Goal: Check status: Check status

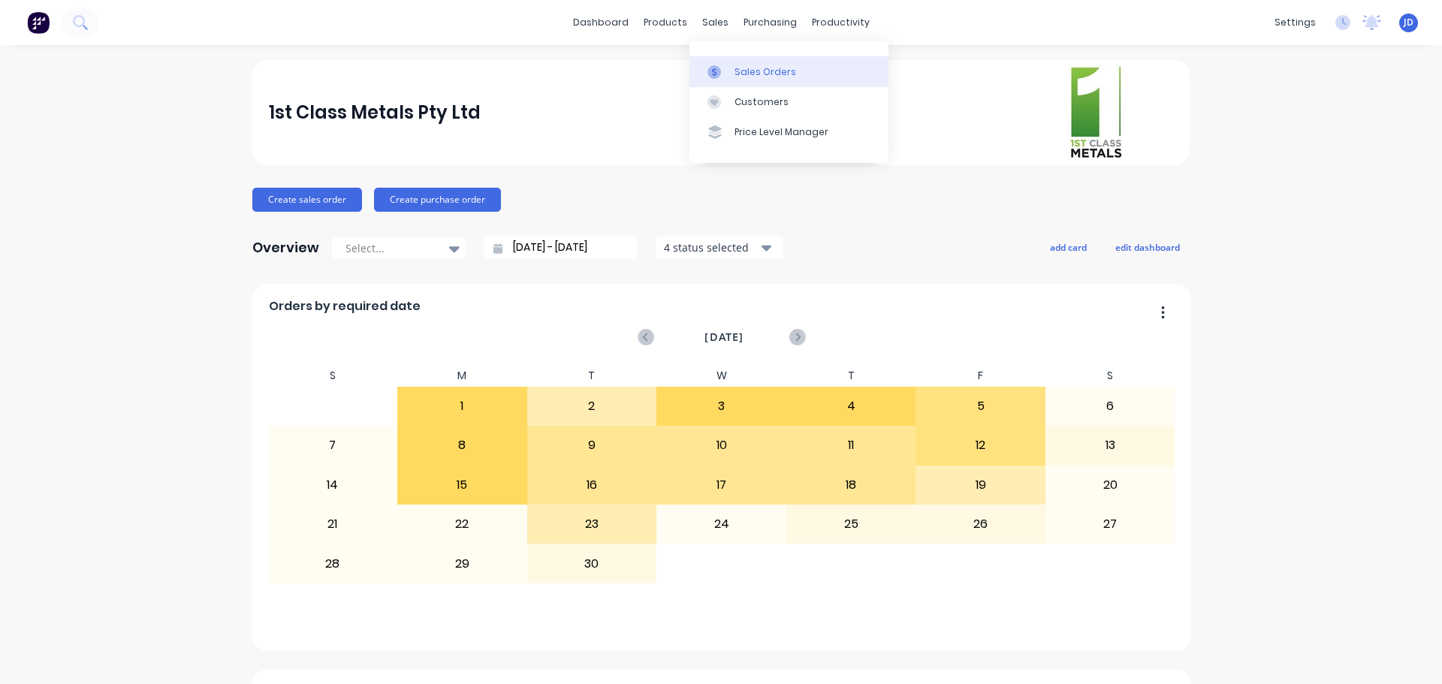
click at [719, 65] on link "Sales Orders" at bounding box center [788, 71] width 199 height 30
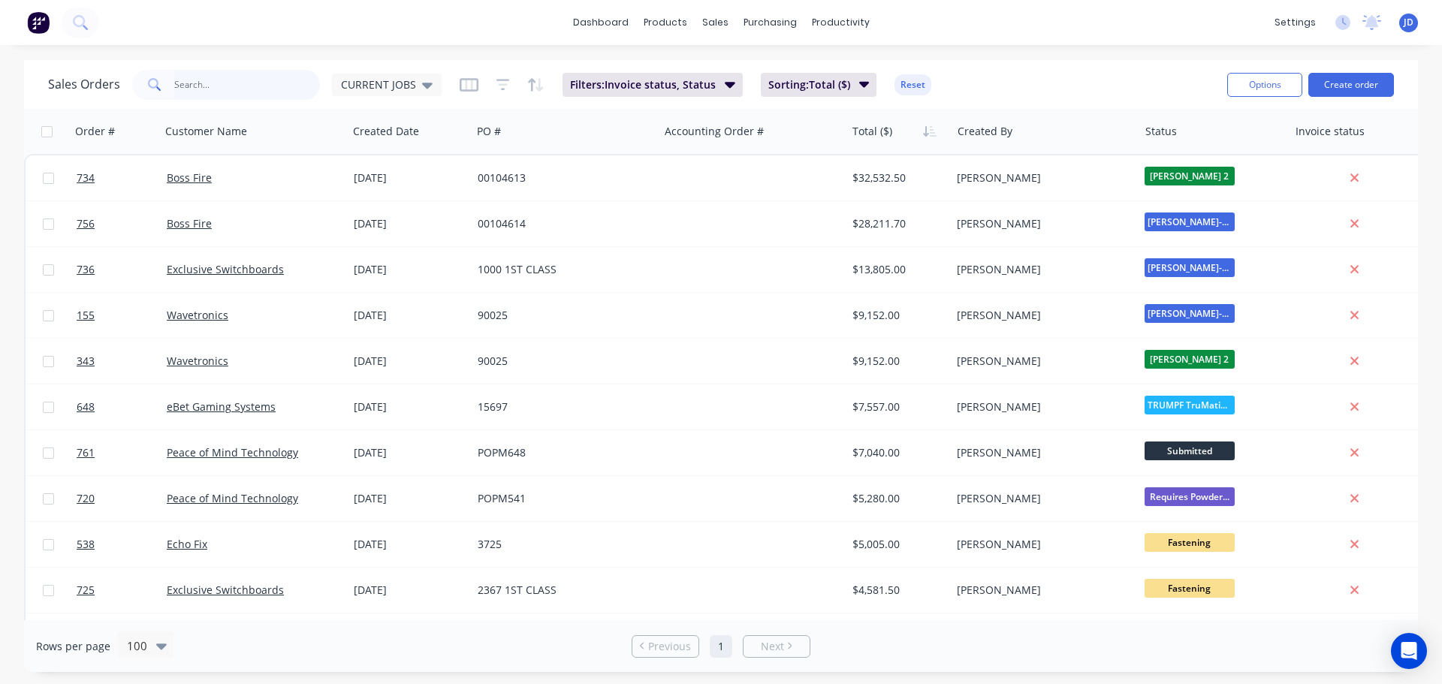
click at [292, 72] on input "text" at bounding box center [247, 85] width 146 height 30
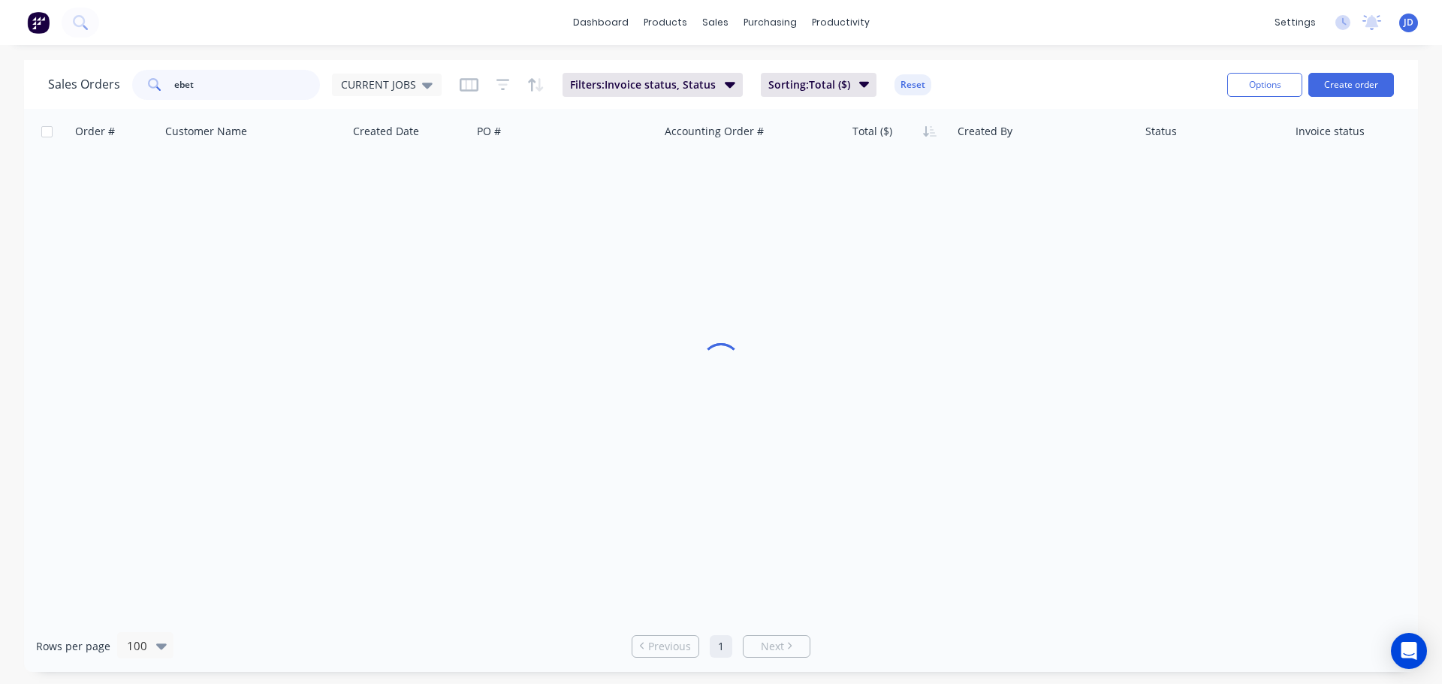
type input "ebet"
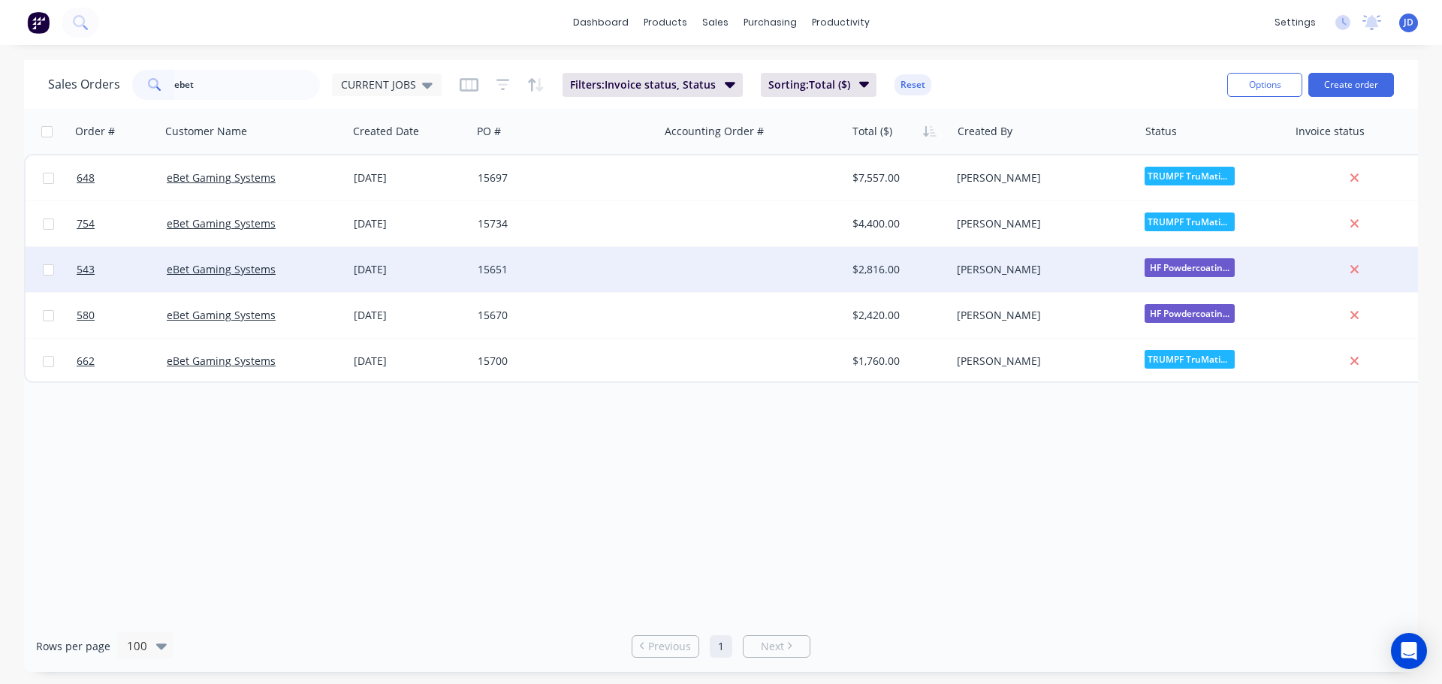
click at [548, 265] on div "15651" at bounding box center [561, 269] width 167 height 15
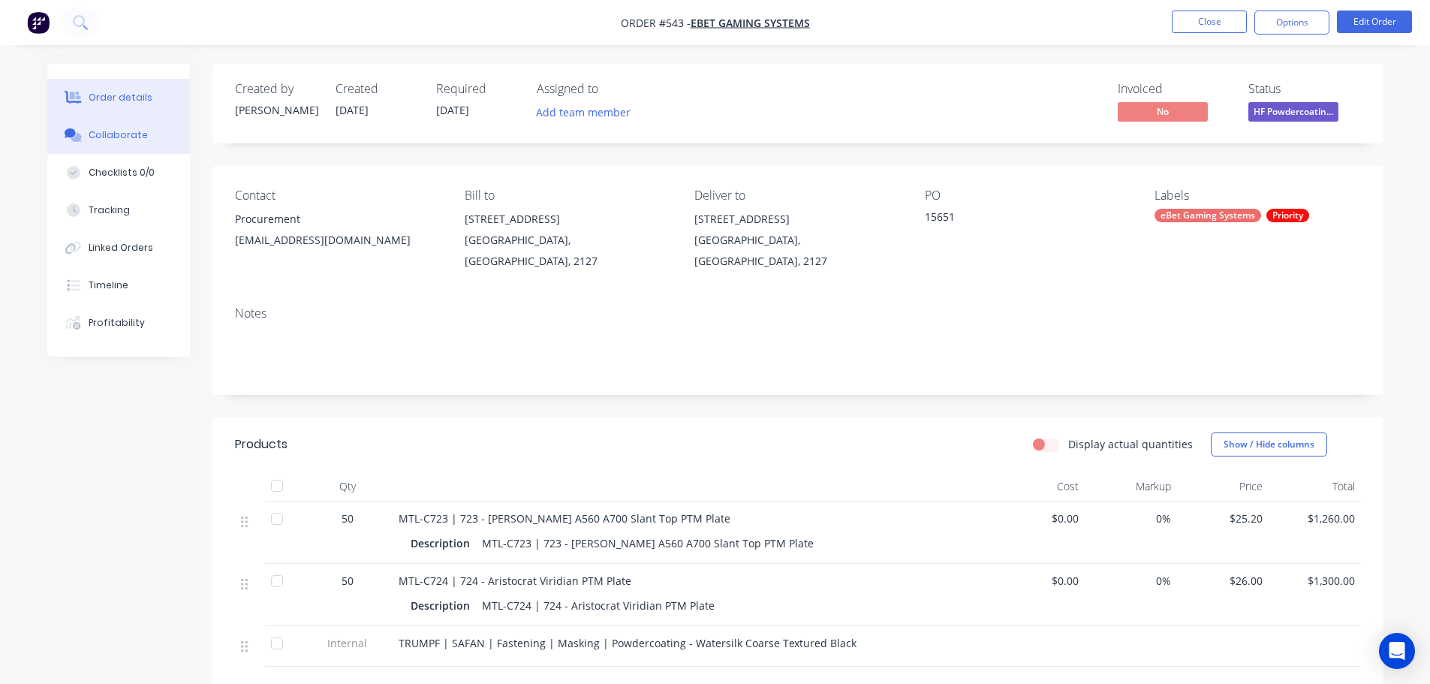
click at [97, 133] on div "Collaborate" at bounding box center [118, 135] width 59 height 14
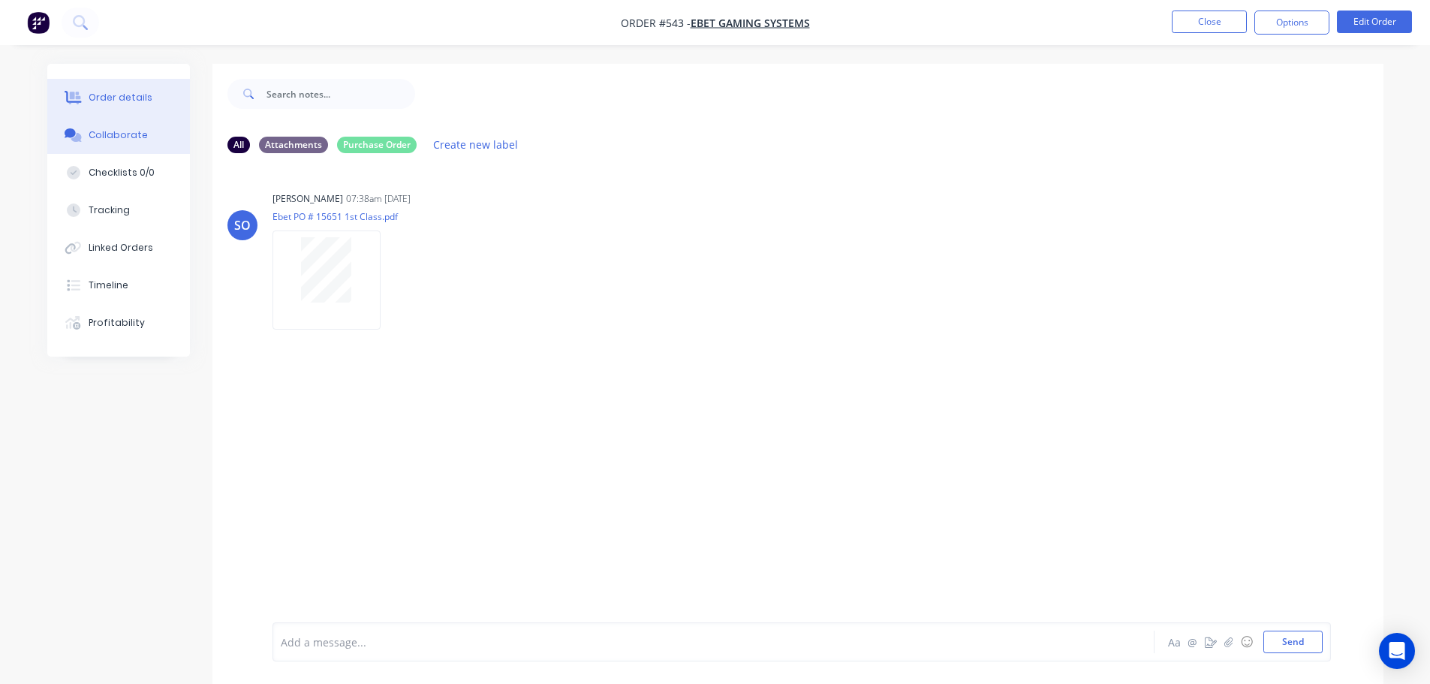
click at [146, 105] on button "Order details" at bounding box center [118, 98] width 143 height 38
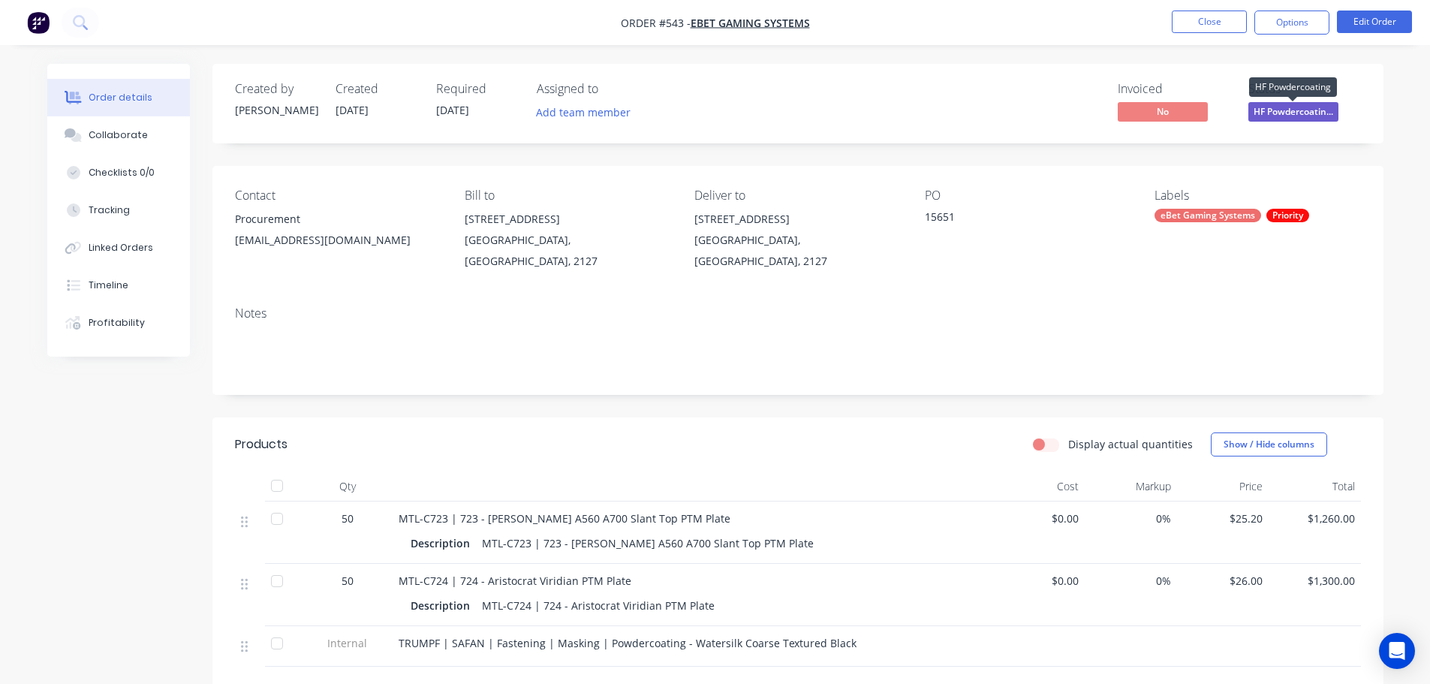
click at [1314, 119] on span "HF Powdercoatin..." at bounding box center [1294, 111] width 90 height 19
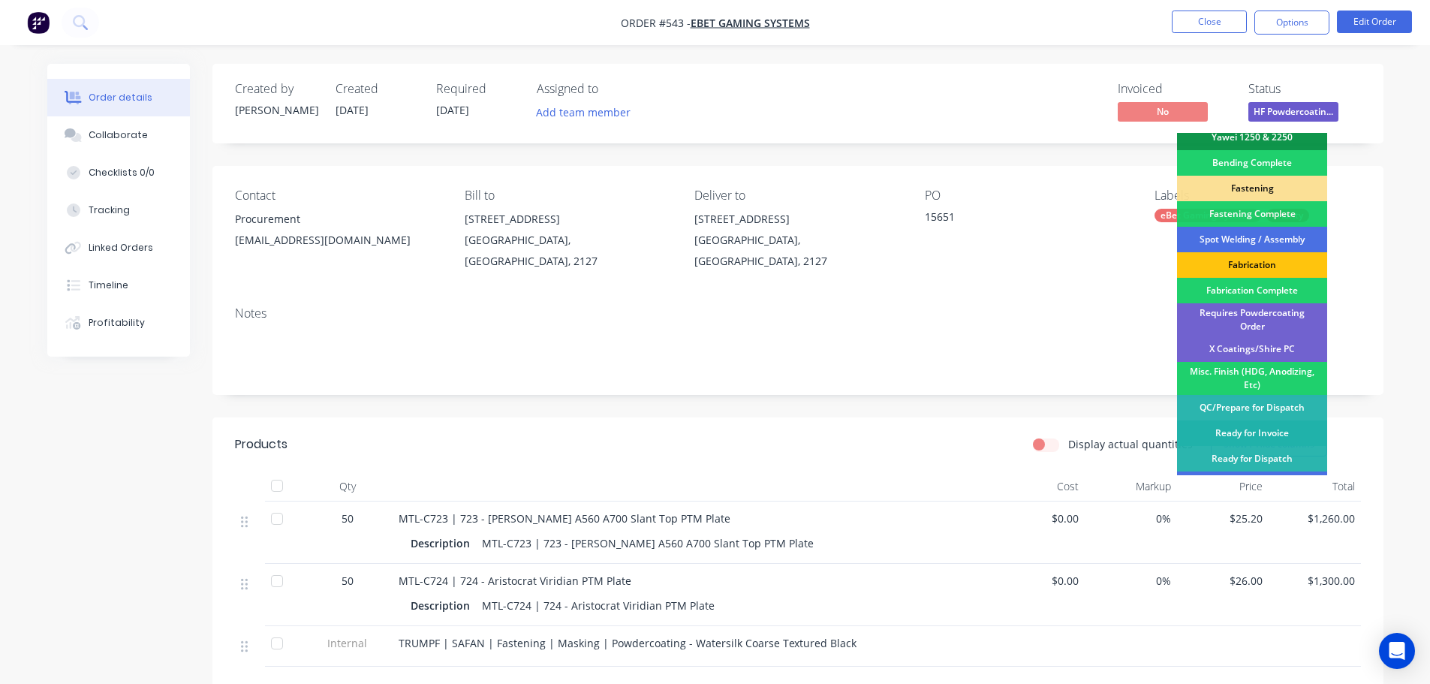
scroll to position [439, 0]
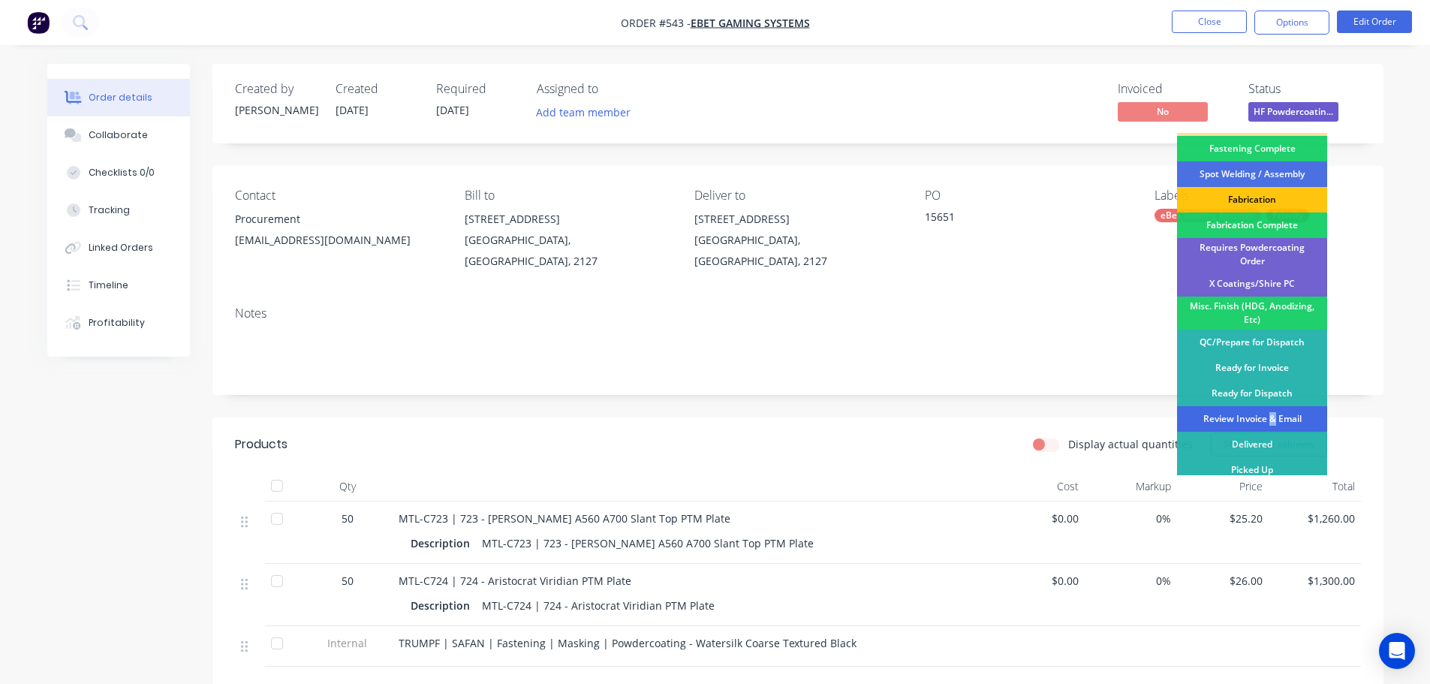
click at [1272, 407] on div "Review Invoice & Email" at bounding box center [1252, 419] width 150 height 26
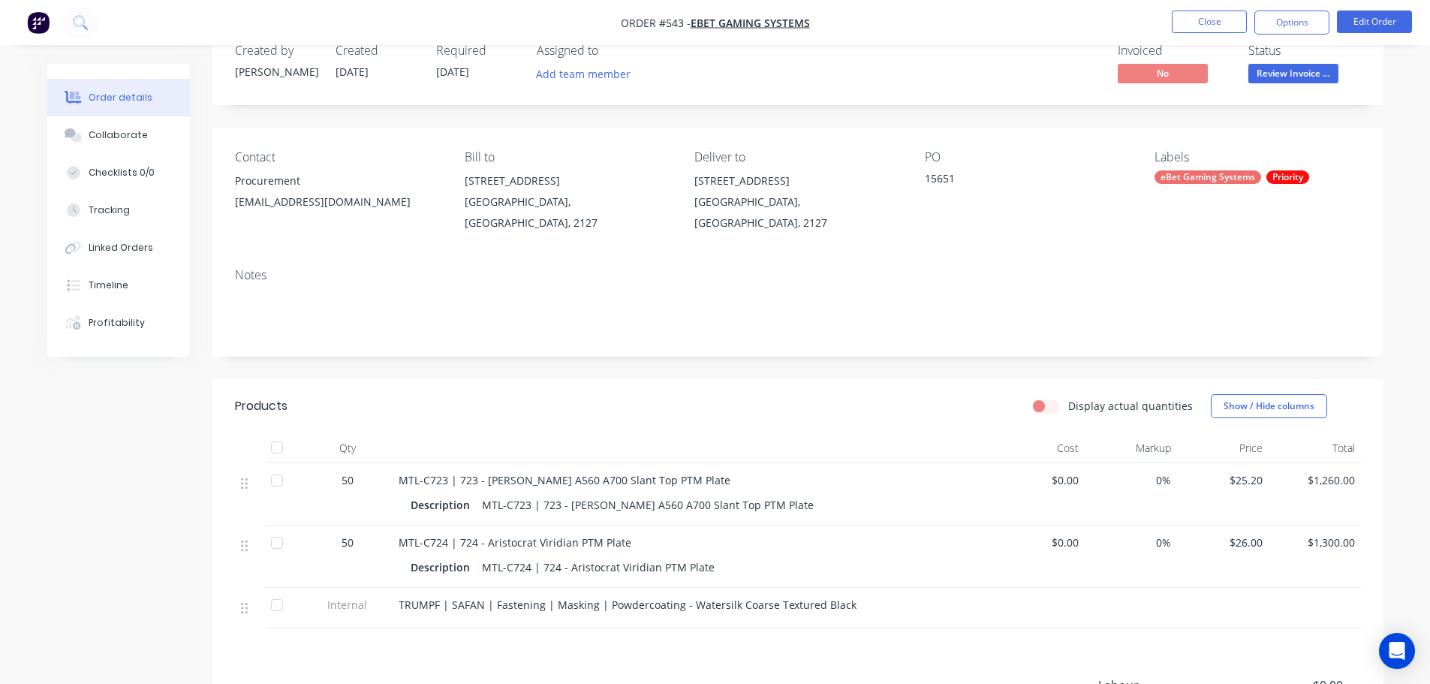
scroll to position [75, 0]
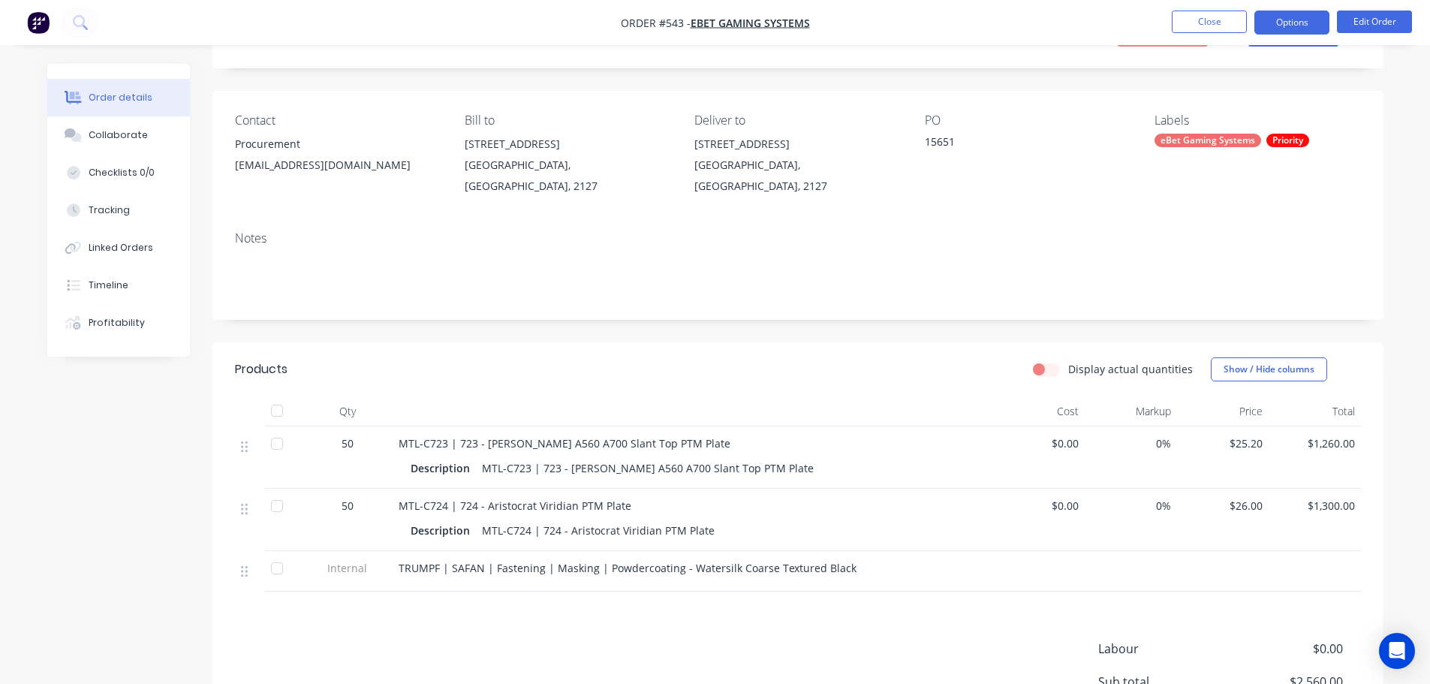
click at [1292, 26] on button "Options" at bounding box center [1292, 23] width 75 height 24
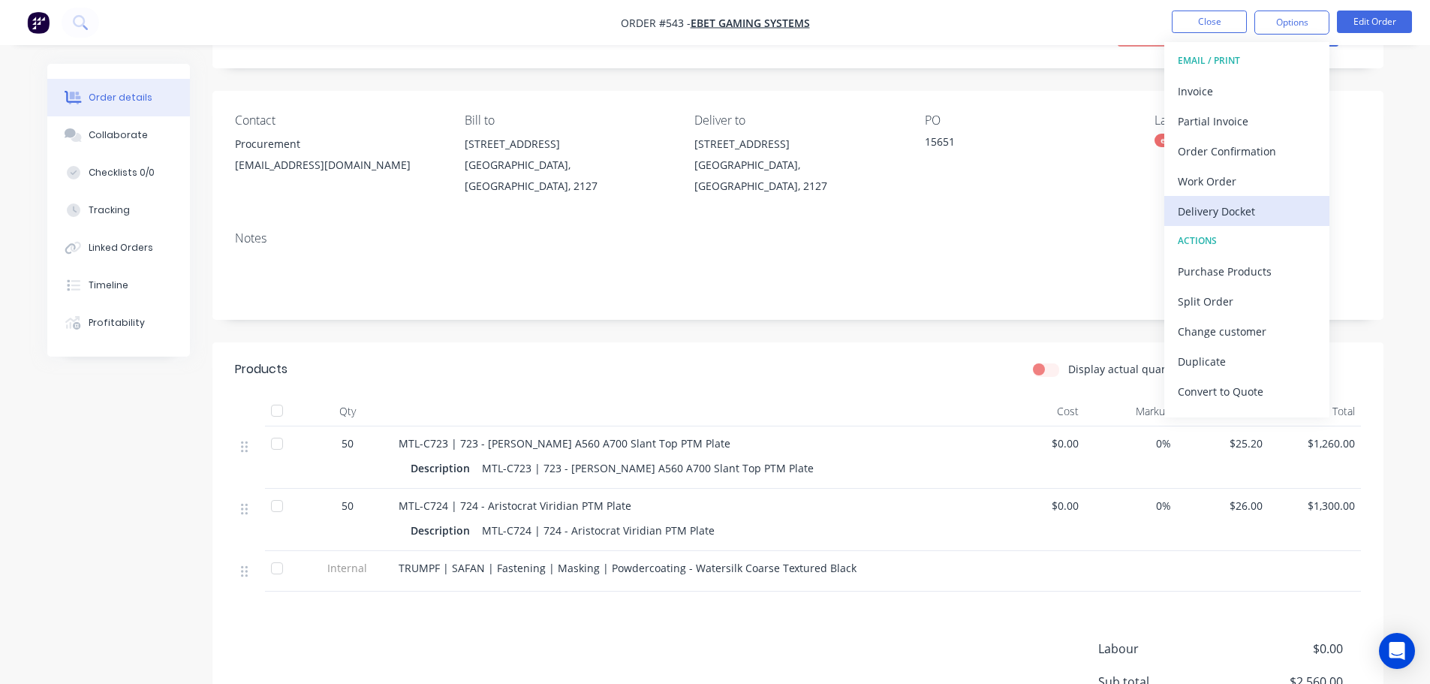
click at [1265, 212] on div "Delivery Docket" at bounding box center [1247, 211] width 138 height 22
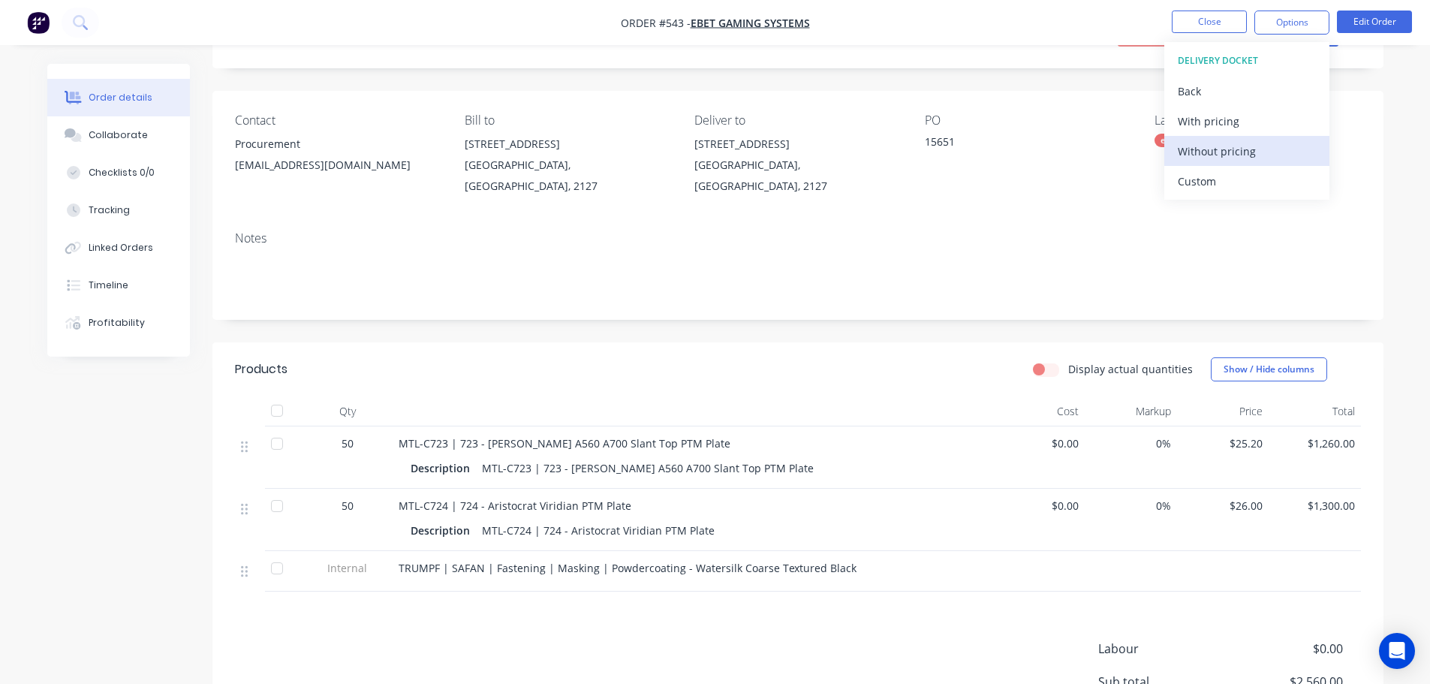
click at [1271, 154] on div "Without pricing" at bounding box center [1247, 151] width 138 height 22
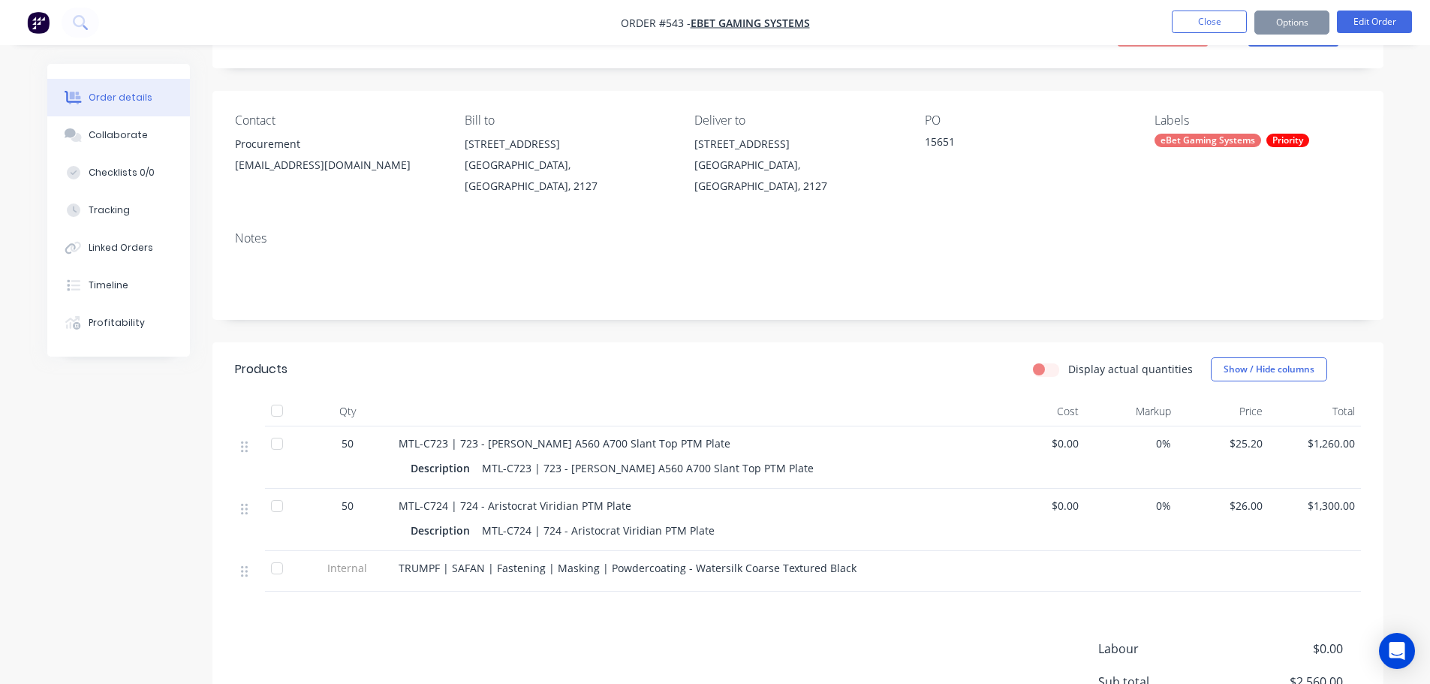
drag, startPoint x: 875, startPoint y: 354, endPoint x: 873, endPoint y: 346, distance: 8.6
click at [873, 348] on header "Products Display actual quantities Show / Hide columns" at bounding box center [798, 369] width 1171 height 54
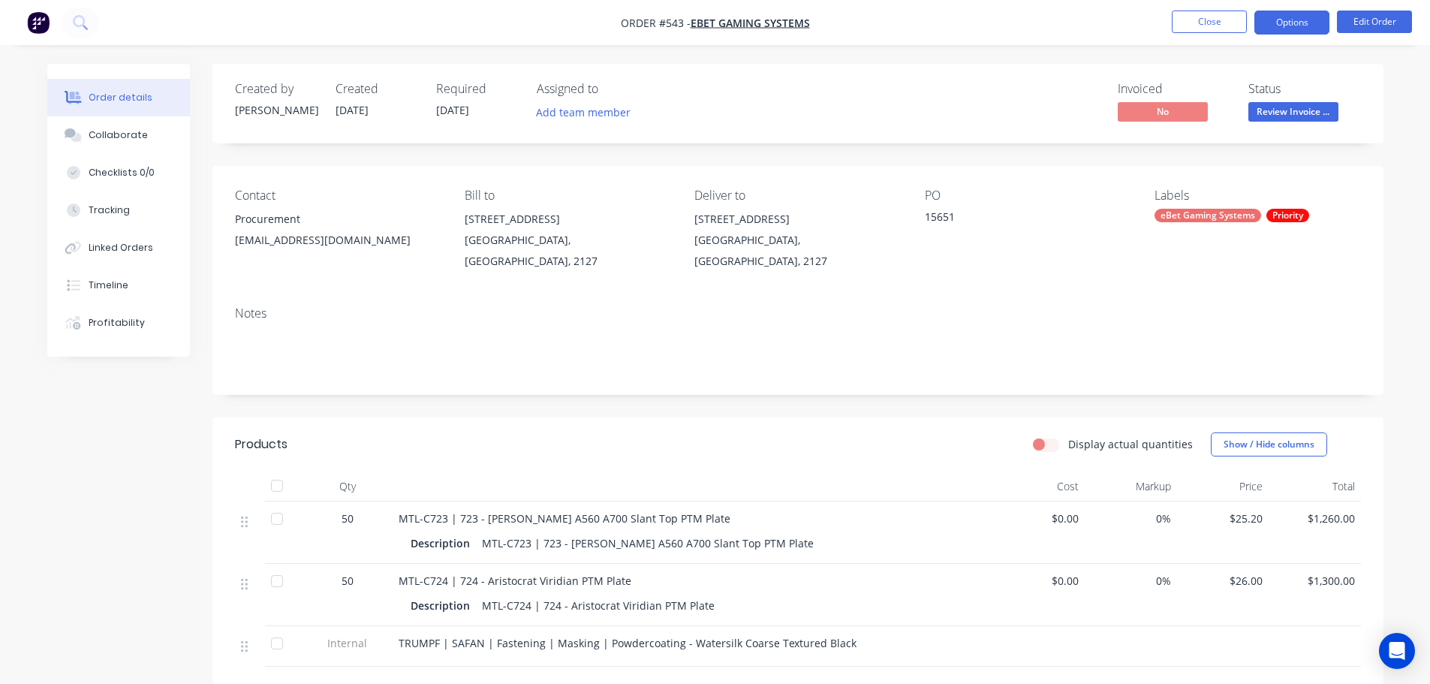
drag, startPoint x: 1289, startPoint y: 12, endPoint x: 1280, endPoint y: 29, distance: 18.8
click at [1288, 17] on button "Options" at bounding box center [1292, 23] width 75 height 24
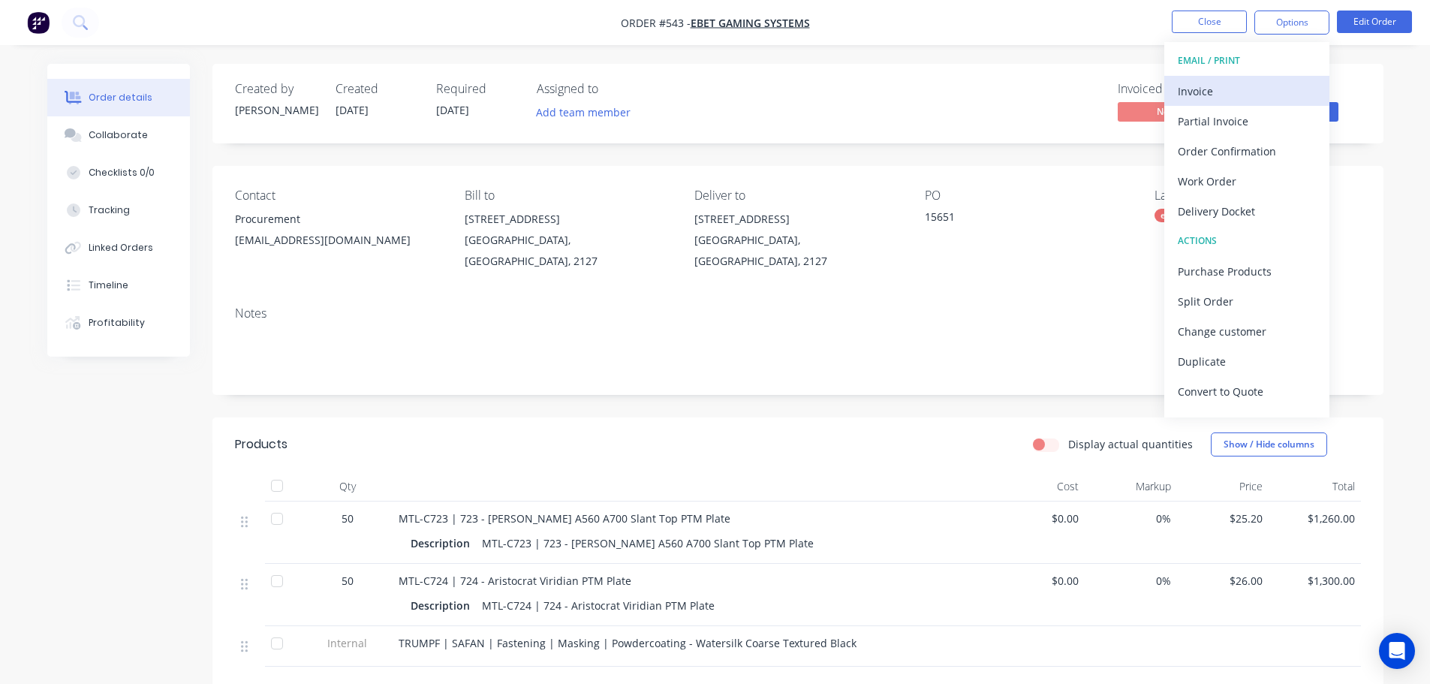
click at [1239, 92] on div "Invoice" at bounding box center [1247, 91] width 138 height 22
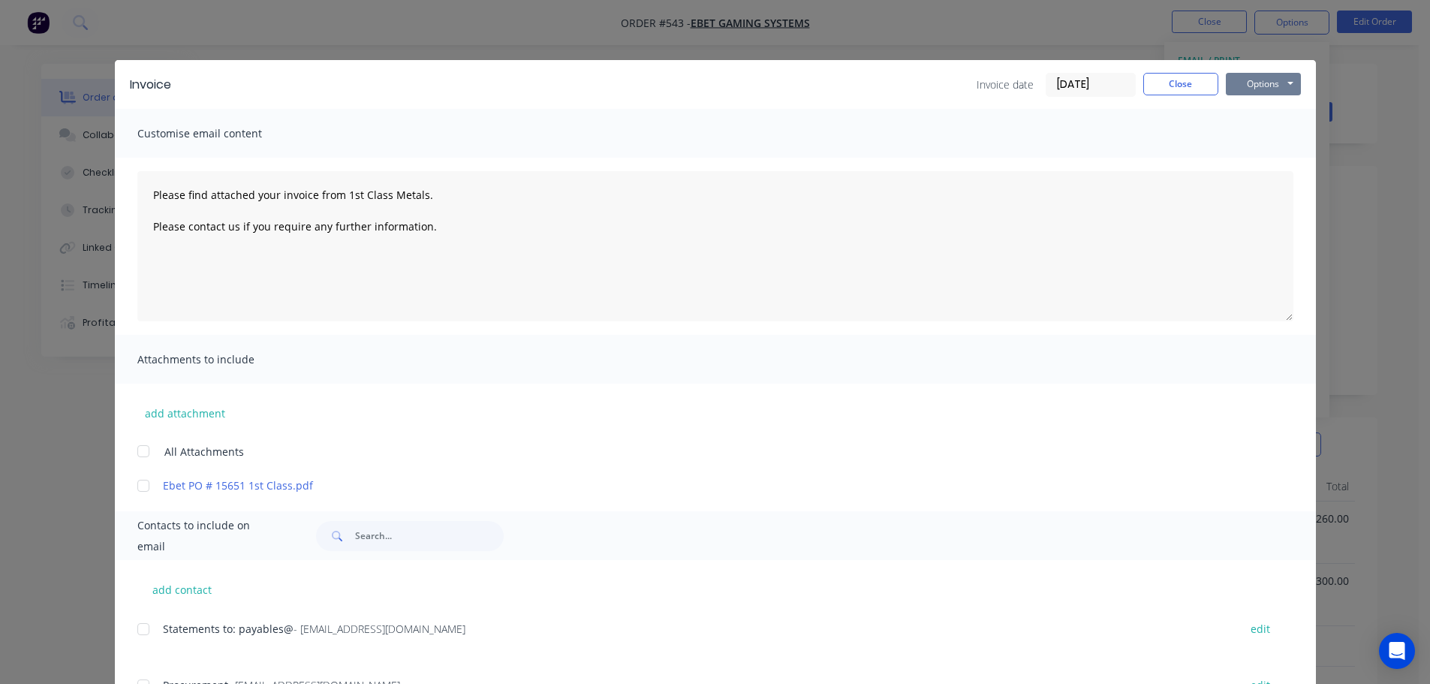
click at [1235, 81] on button "Options" at bounding box center [1263, 84] width 75 height 23
click at [1255, 145] on button "Print" at bounding box center [1274, 135] width 96 height 25
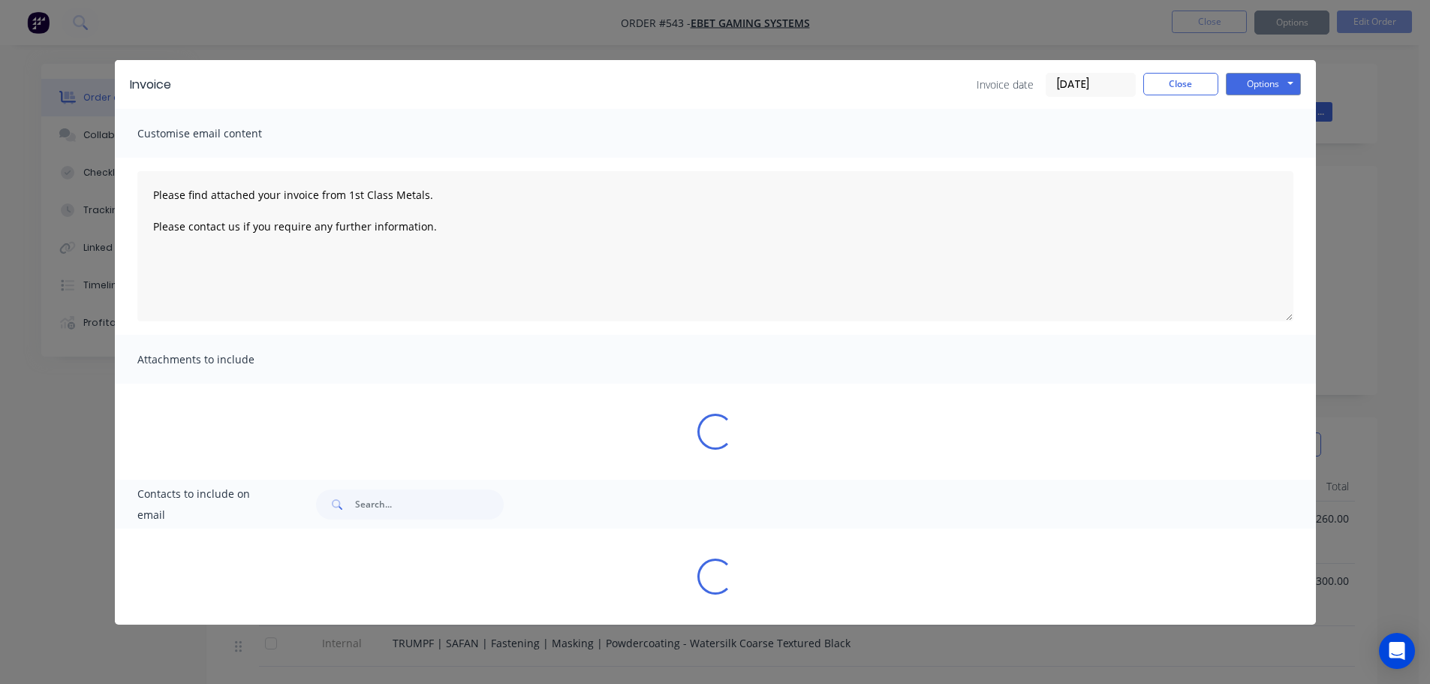
type textarea "Please find attached your invoice from 1st Class Metals. Please contact us if y…"
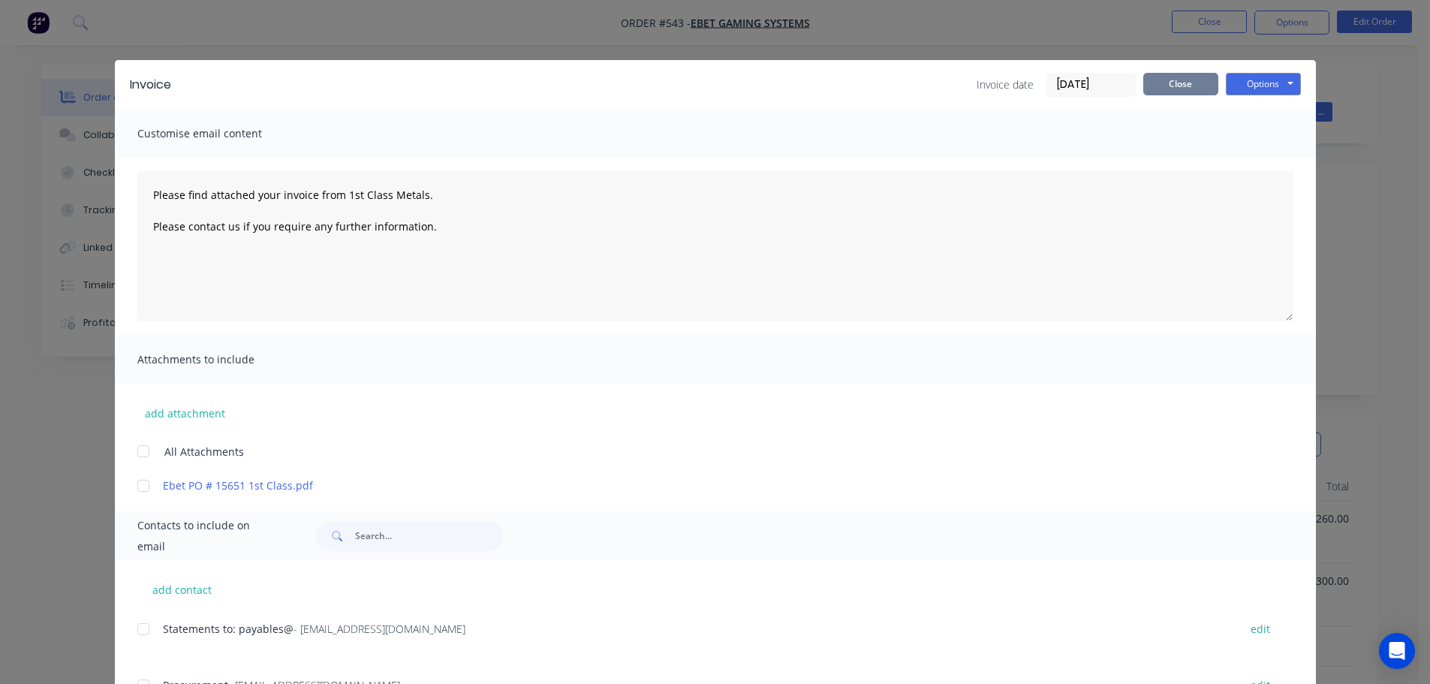
click at [1172, 91] on button "Close" at bounding box center [1181, 84] width 75 height 23
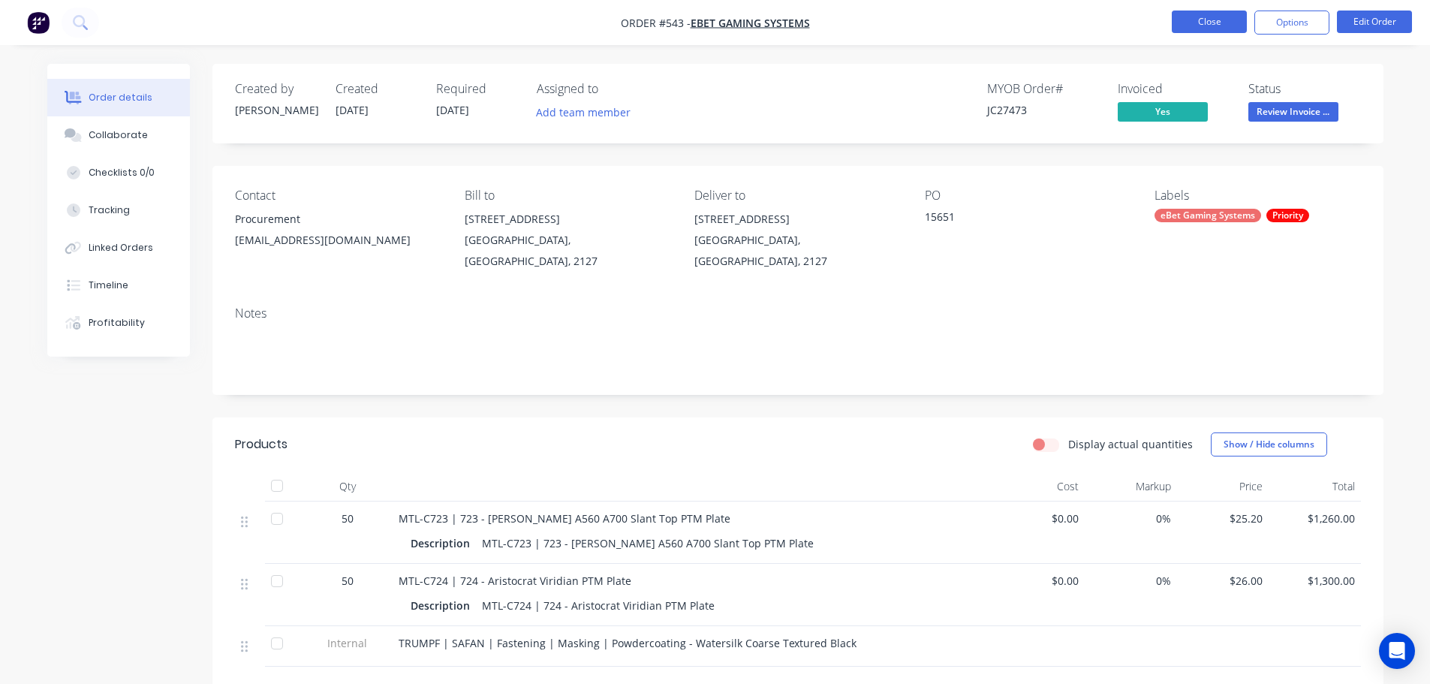
click at [1202, 20] on button "Close" at bounding box center [1209, 22] width 75 height 23
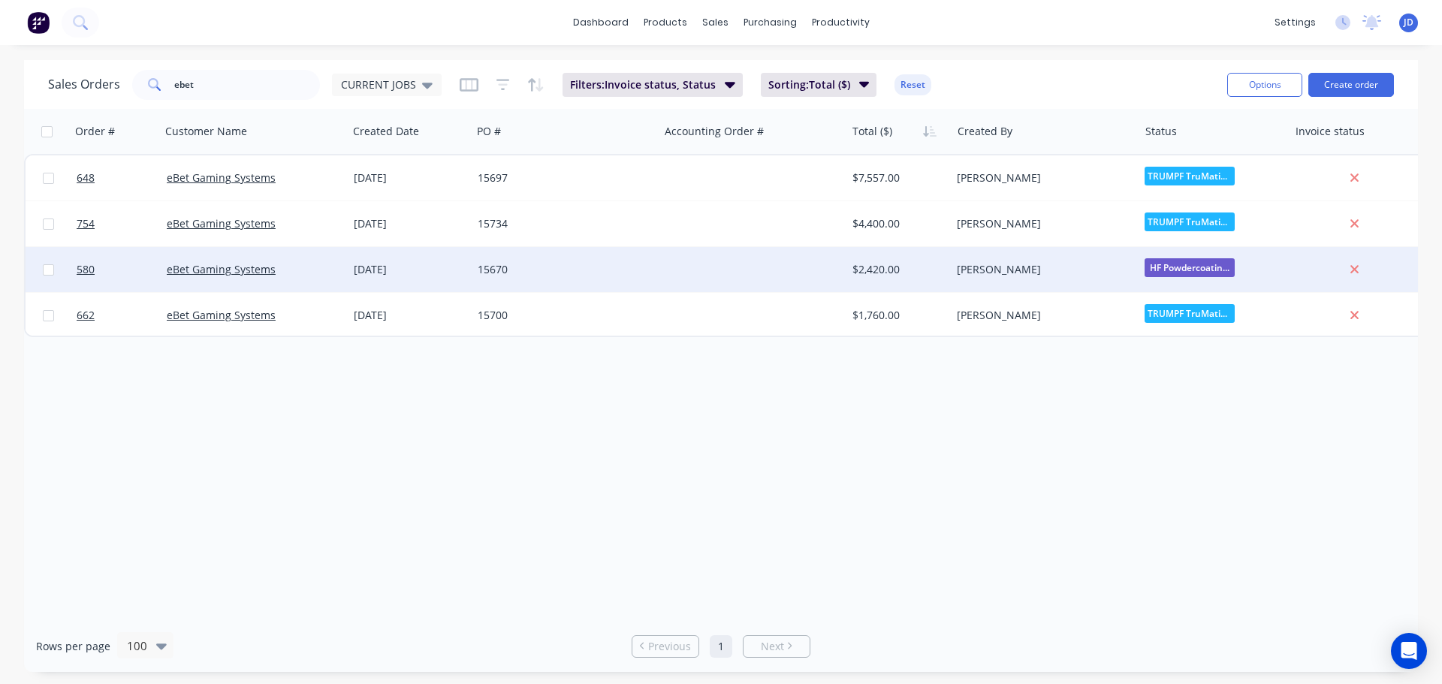
click at [1099, 282] on div "Shane O'Grady" at bounding box center [1044, 269] width 187 height 45
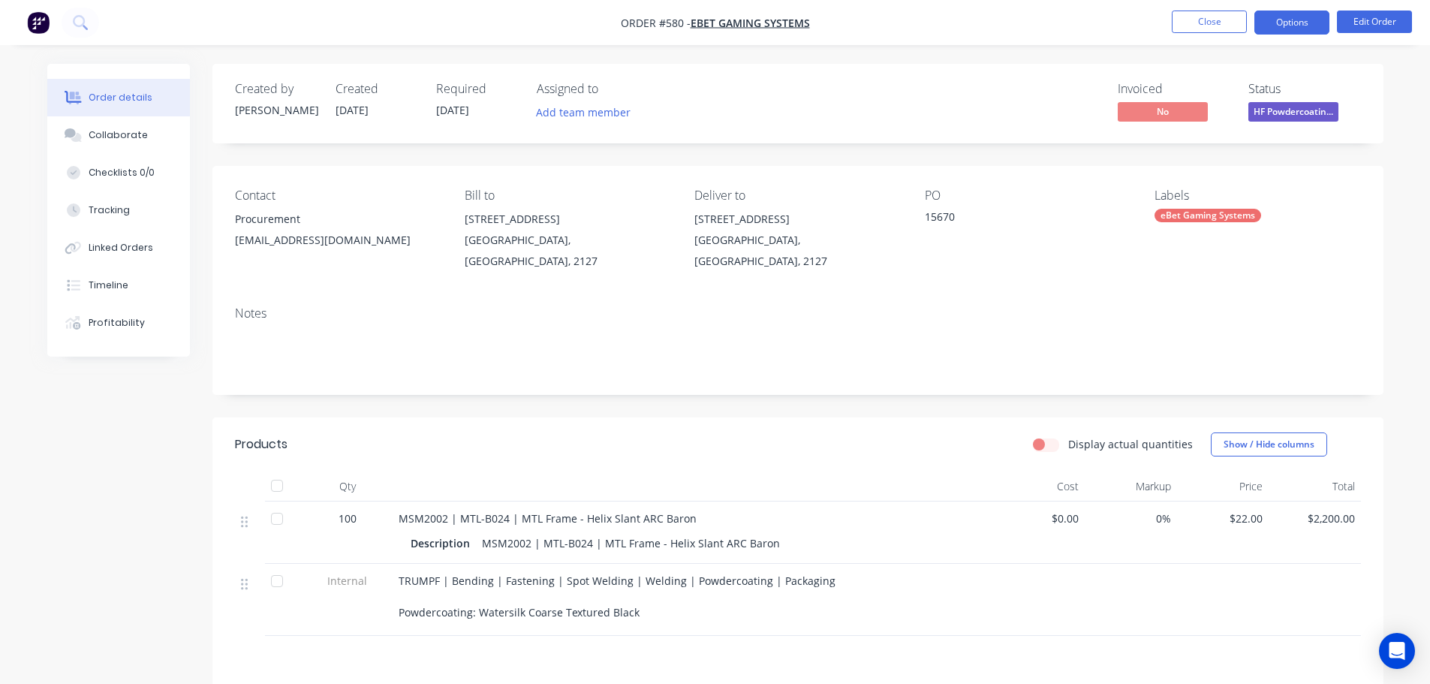
click at [1269, 27] on button "Options" at bounding box center [1292, 23] width 75 height 24
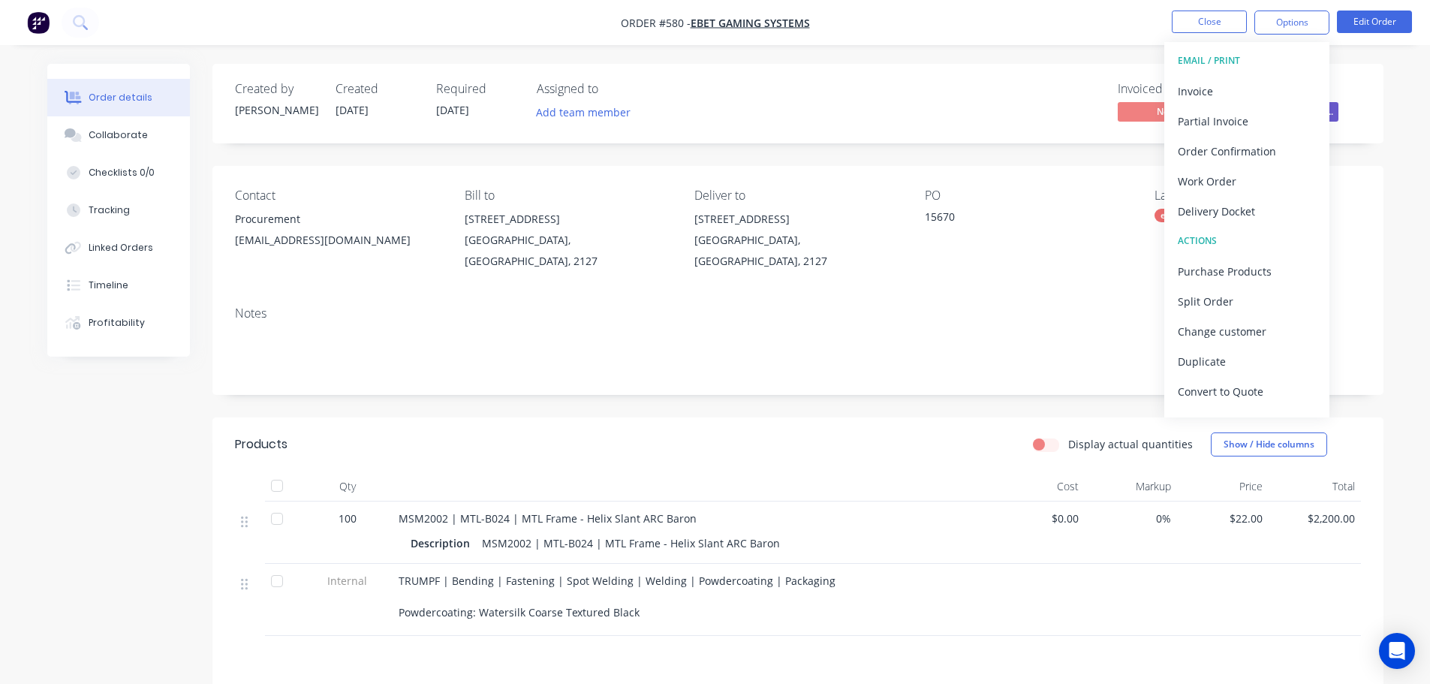
drag, startPoint x: 993, startPoint y: 228, endPoint x: 1248, endPoint y: 167, distance: 261.7
click at [1002, 226] on div "15670" at bounding box center [1019, 219] width 188 height 21
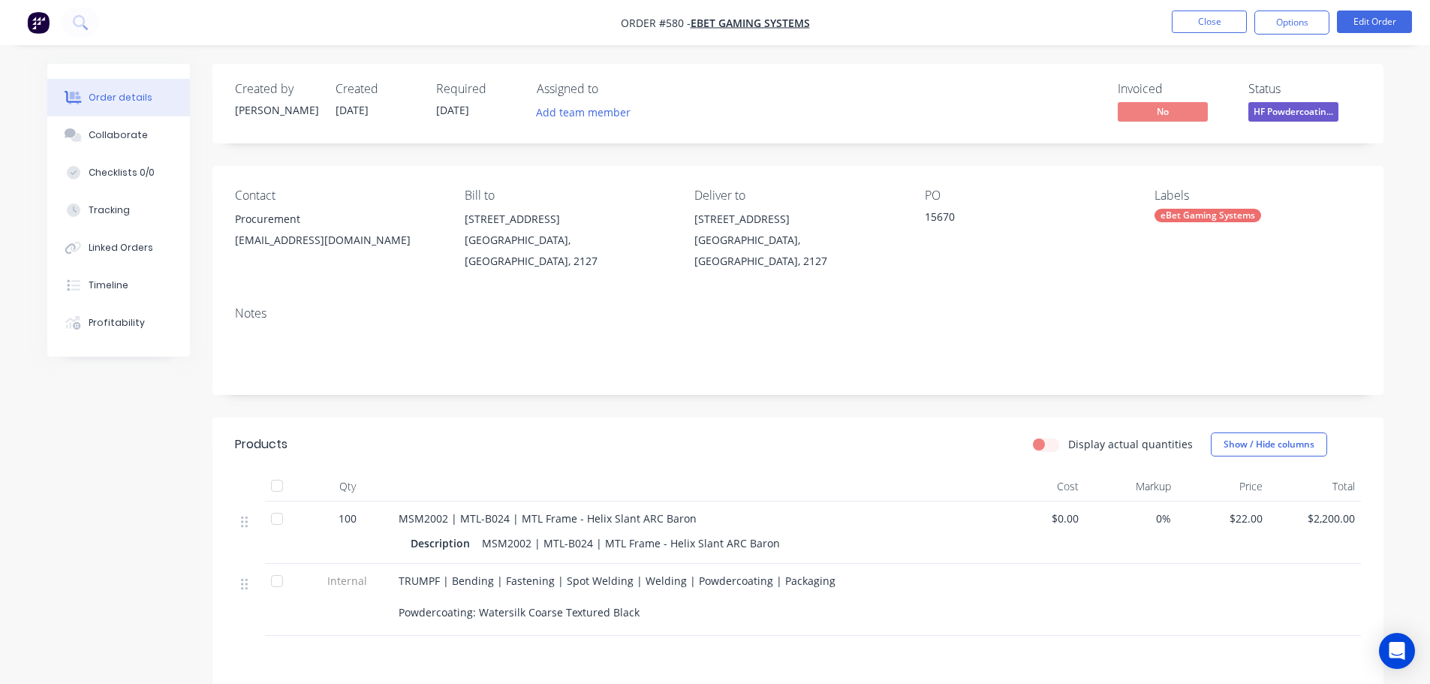
click at [1271, 114] on span "HF Powdercoatin..." at bounding box center [1294, 111] width 90 height 19
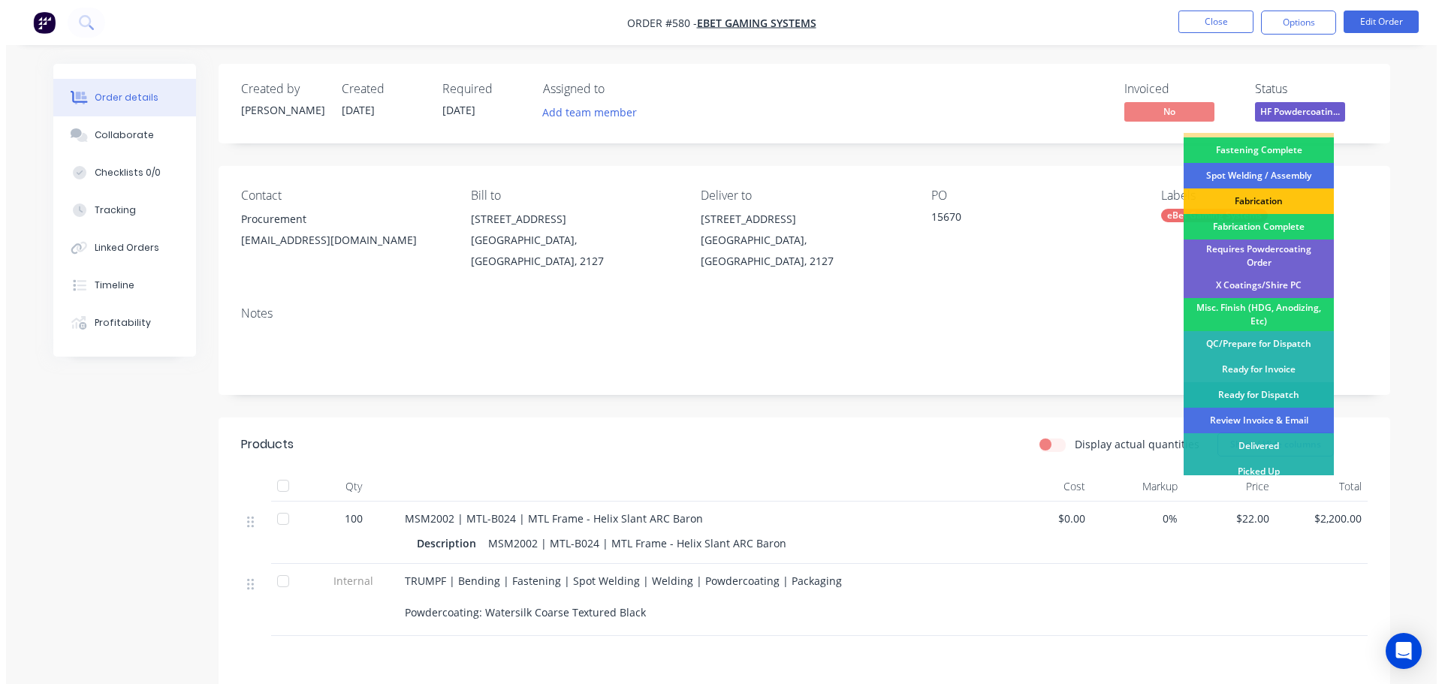
scroll to position [439, 0]
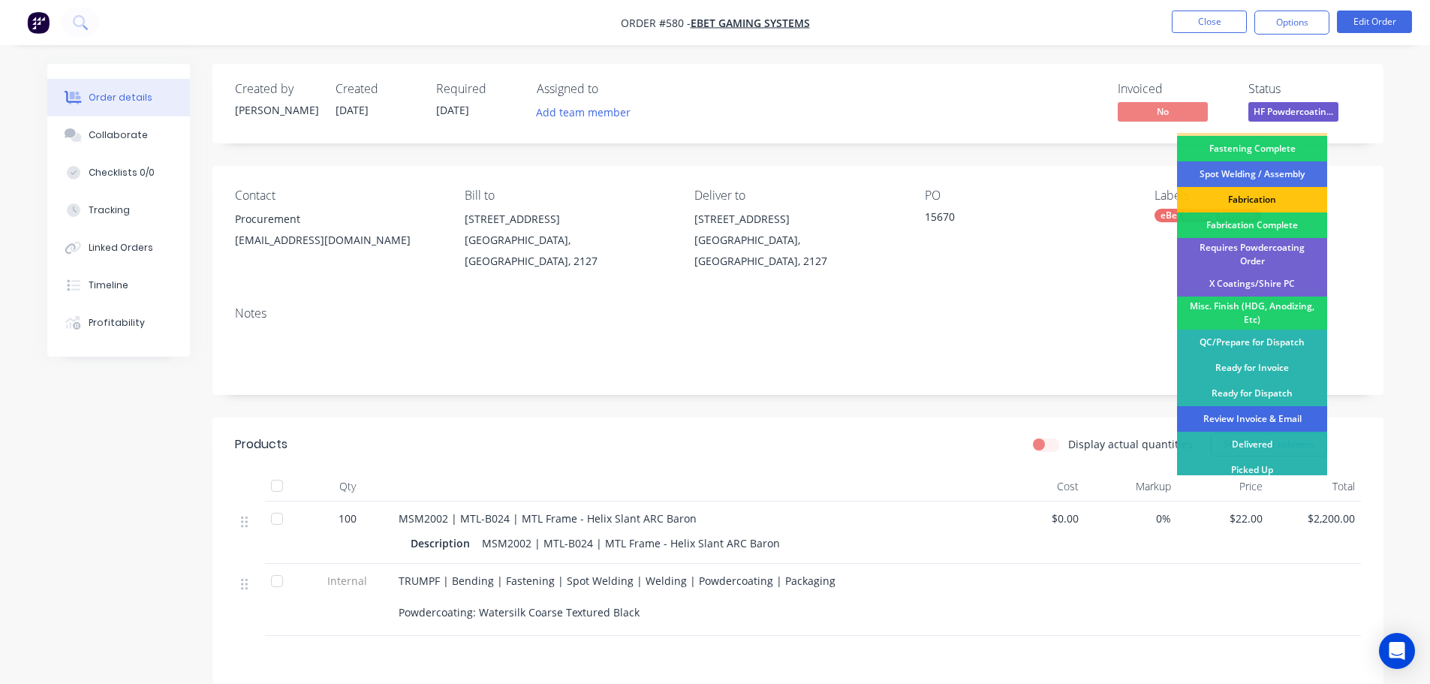
click at [1240, 411] on div "Review Invoice & Email" at bounding box center [1252, 419] width 150 height 26
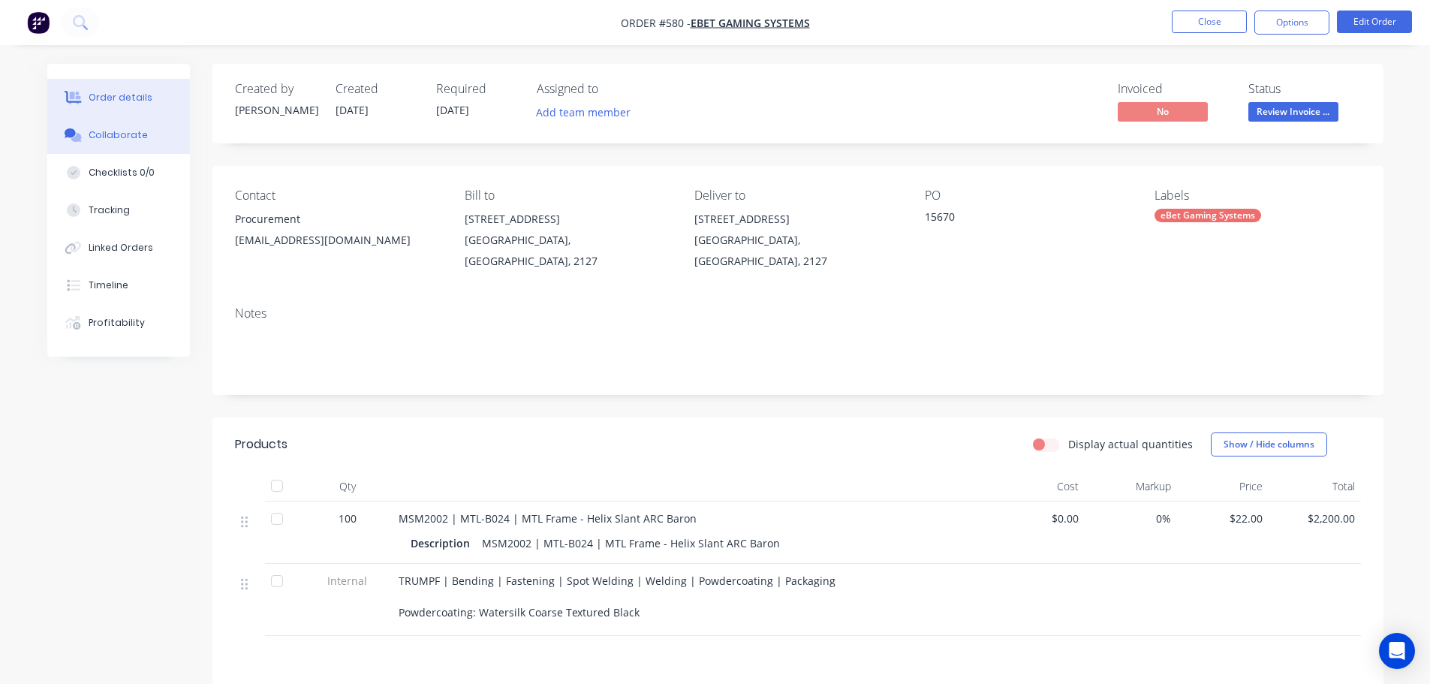
click at [141, 143] on button "Collaborate" at bounding box center [118, 135] width 143 height 38
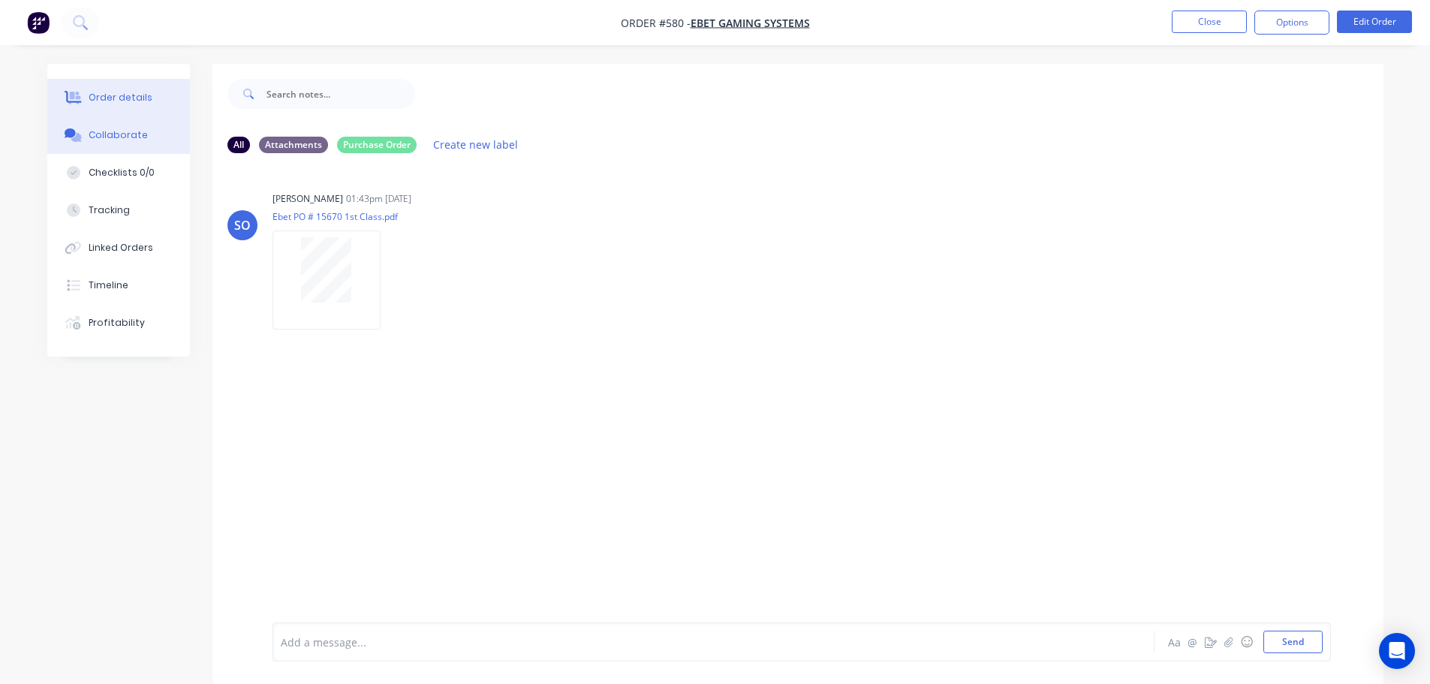
click at [137, 111] on button "Order details" at bounding box center [118, 98] width 143 height 38
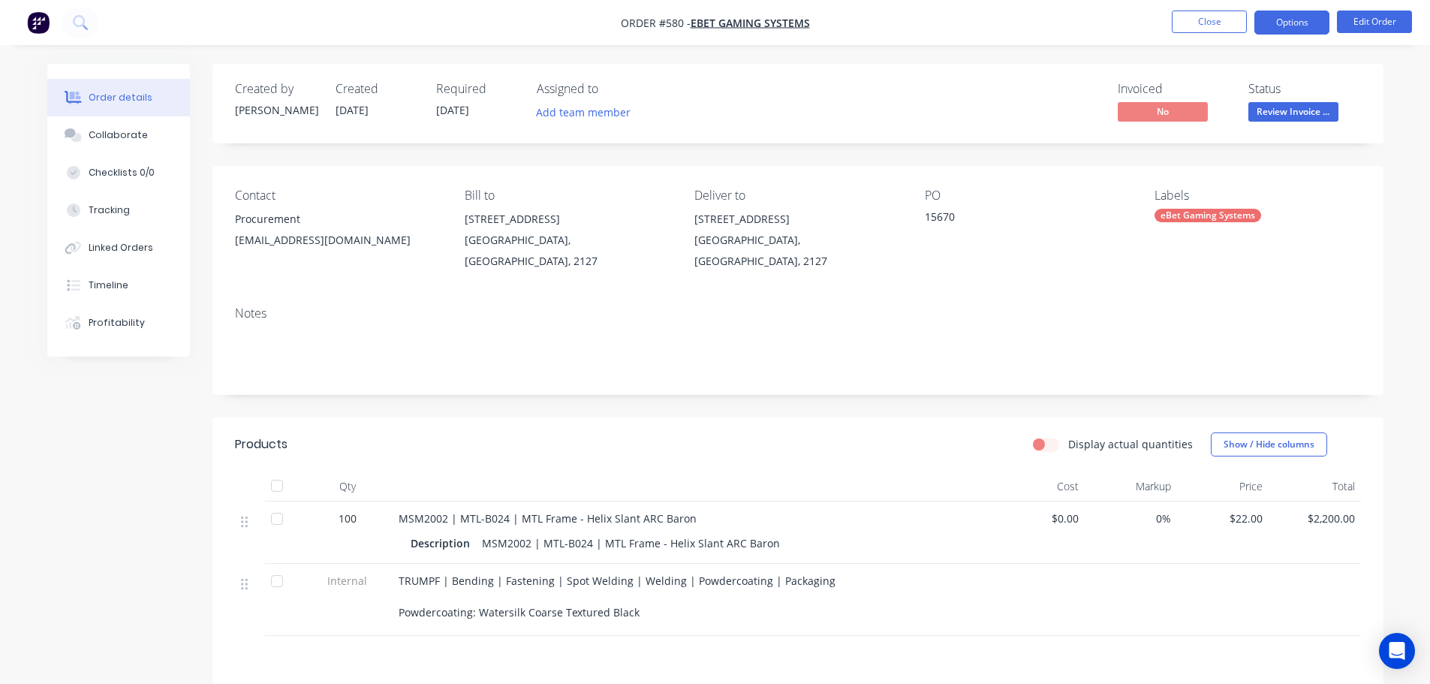
click at [1293, 28] on button "Options" at bounding box center [1292, 23] width 75 height 24
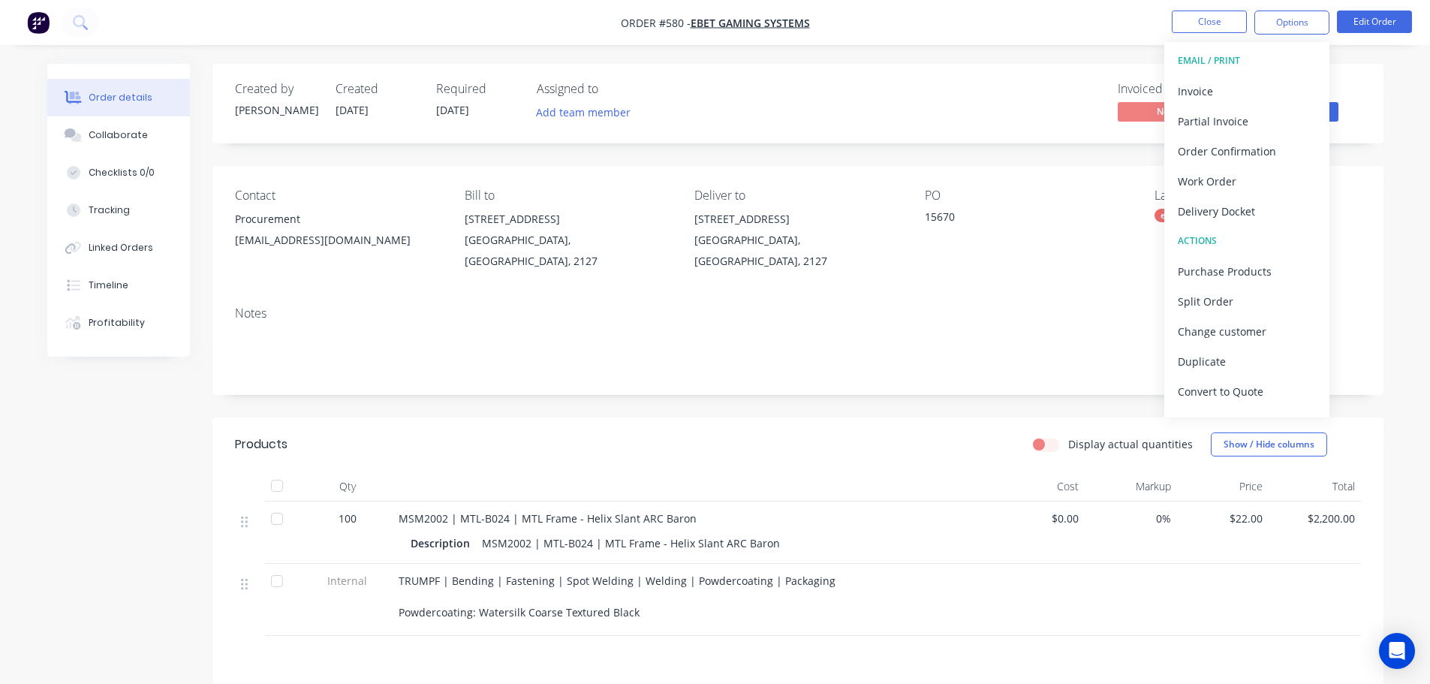
click at [1279, 220] on div "Delivery Docket" at bounding box center [1247, 211] width 138 height 22
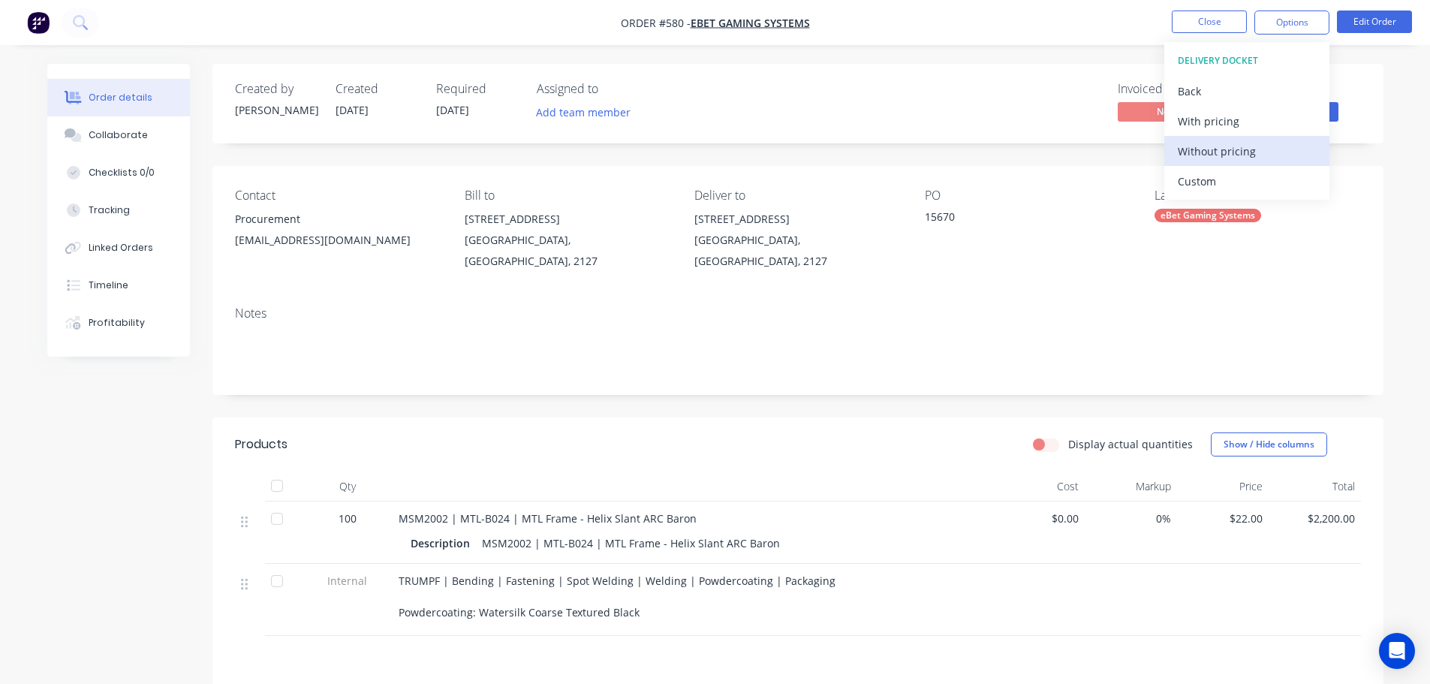
click at [1247, 157] on div "Without pricing" at bounding box center [1247, 151] width 138 height 22
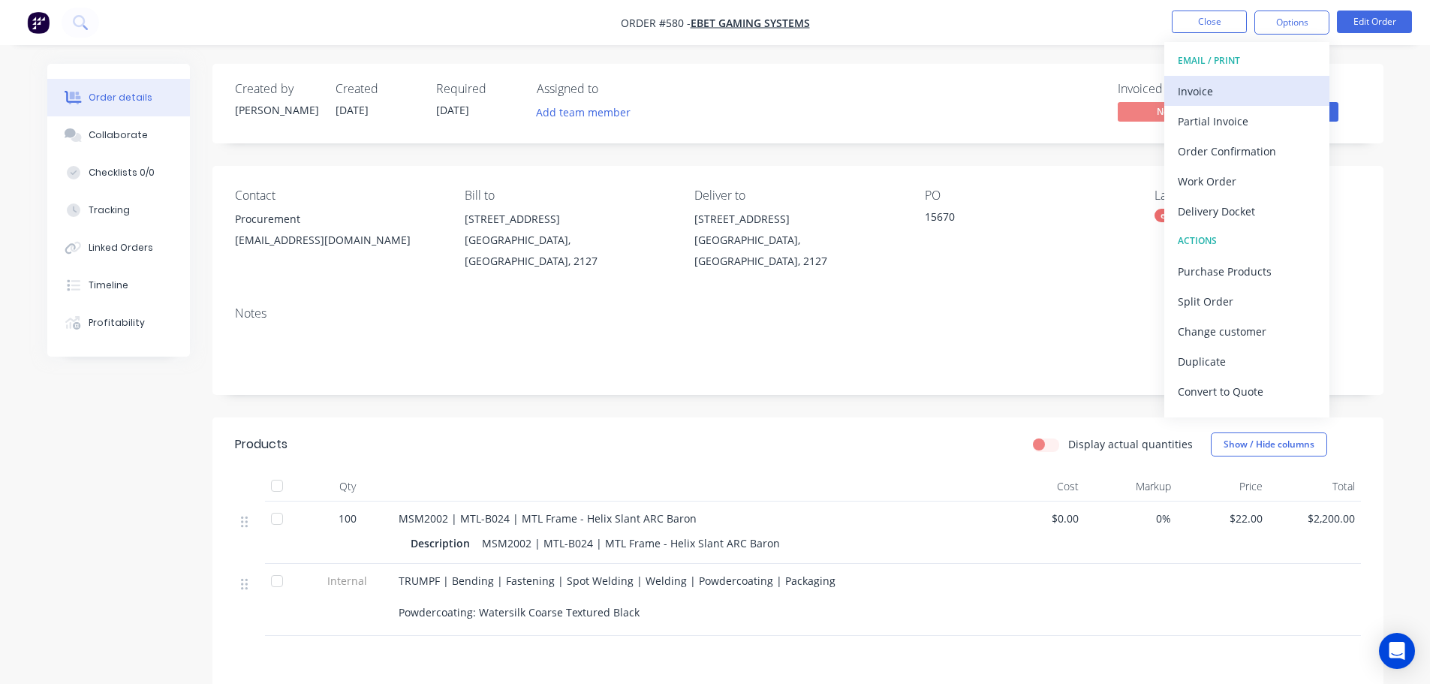
click at [1250, 92] on div "Invoice" at bounding box center [1247, 91] width 138 height 22
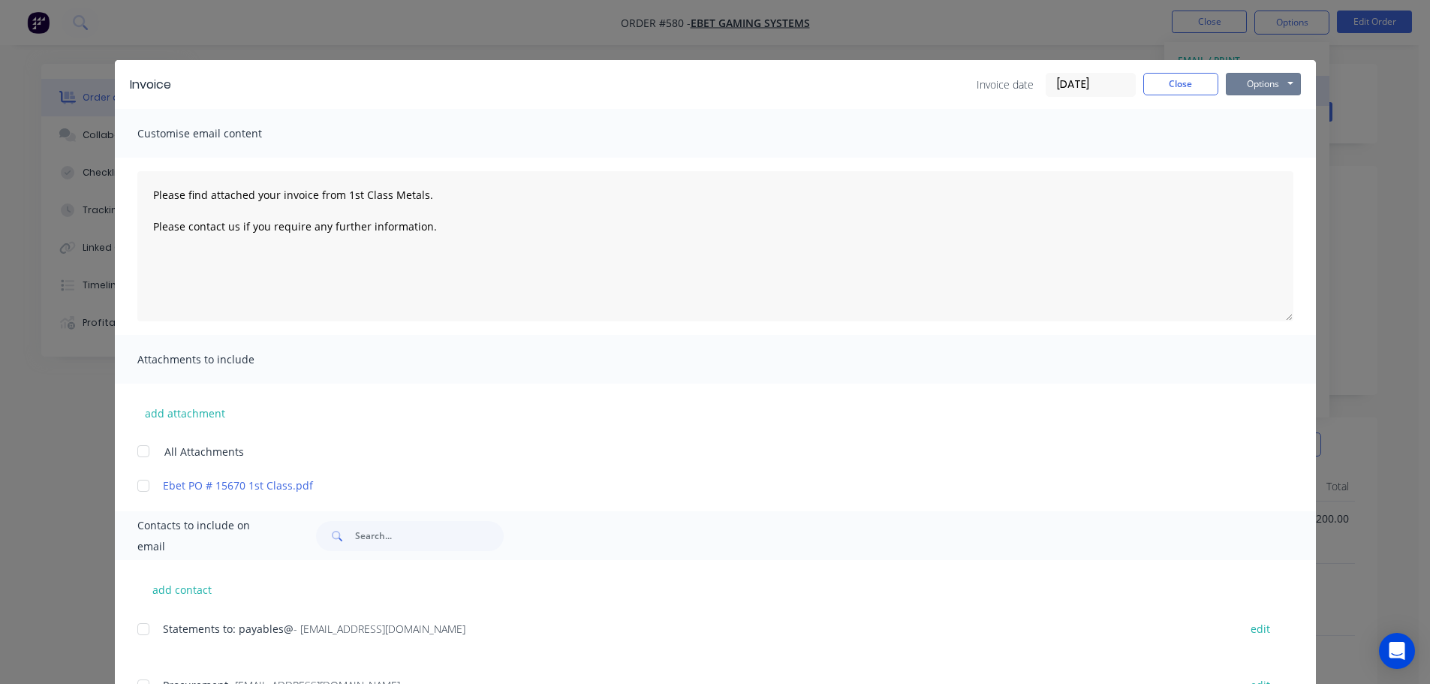
click at [1253, 91] on button "Options" at bounding box center [1263, 84] width 75 height 23
click at [1283, 132] on button "Print" at bounding box center [1274, 135] width 96 height 25
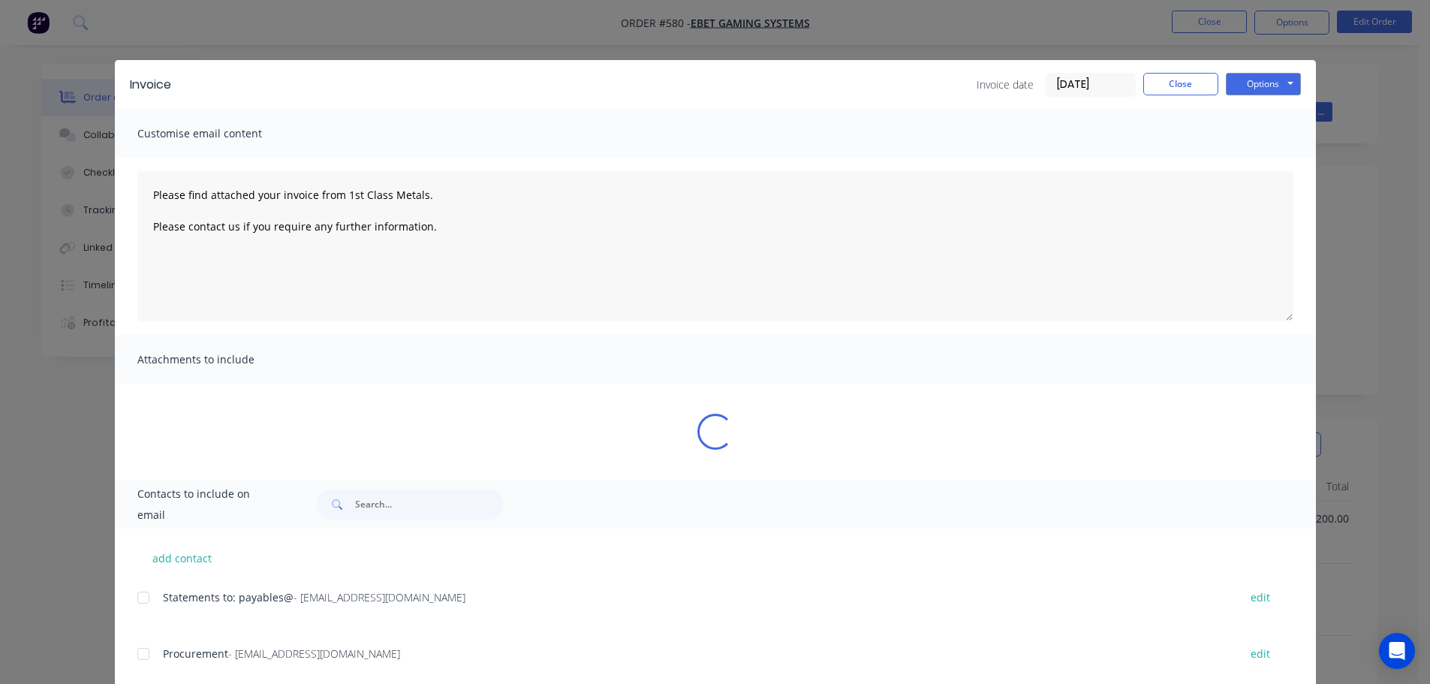
type textarea "Please find attached your invoice from 1st Class Metals. Please contact us if y…"
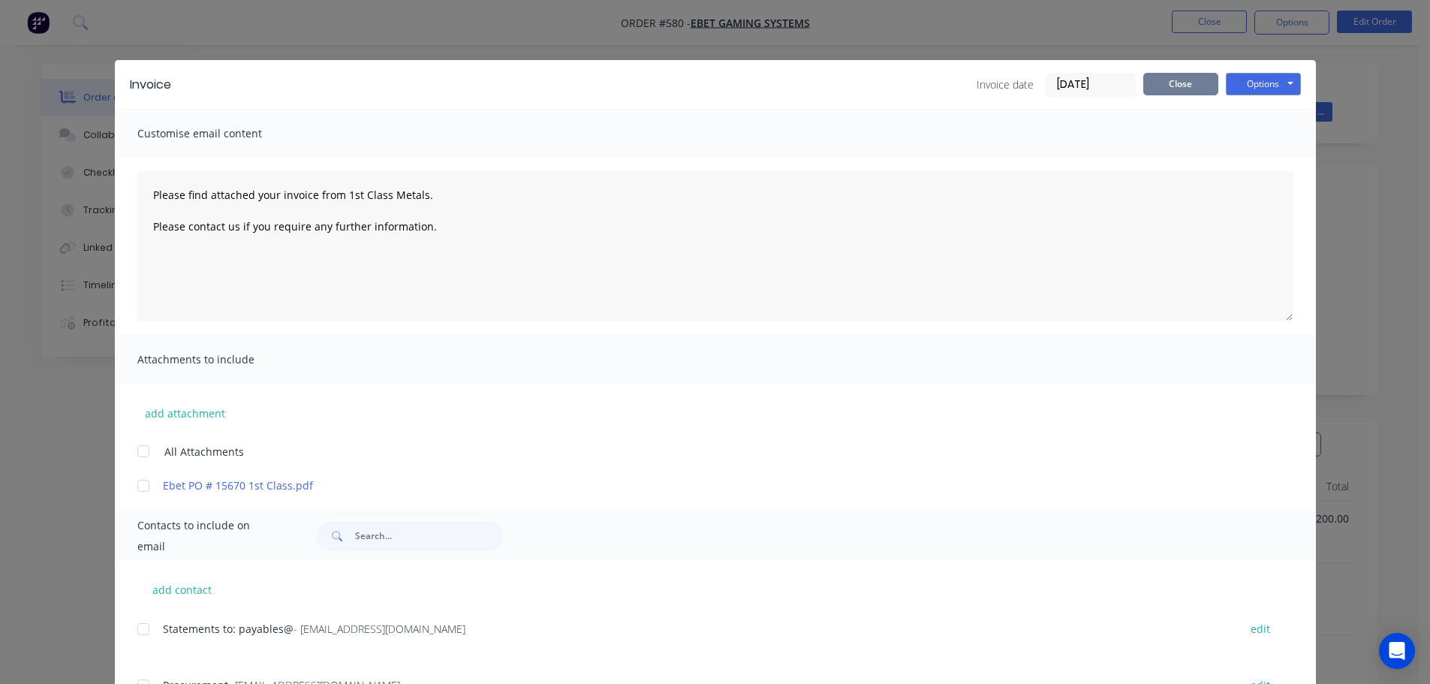
click at [1171, 76] on button "Close" at bounding box center [1181, 84] width 75 height 23
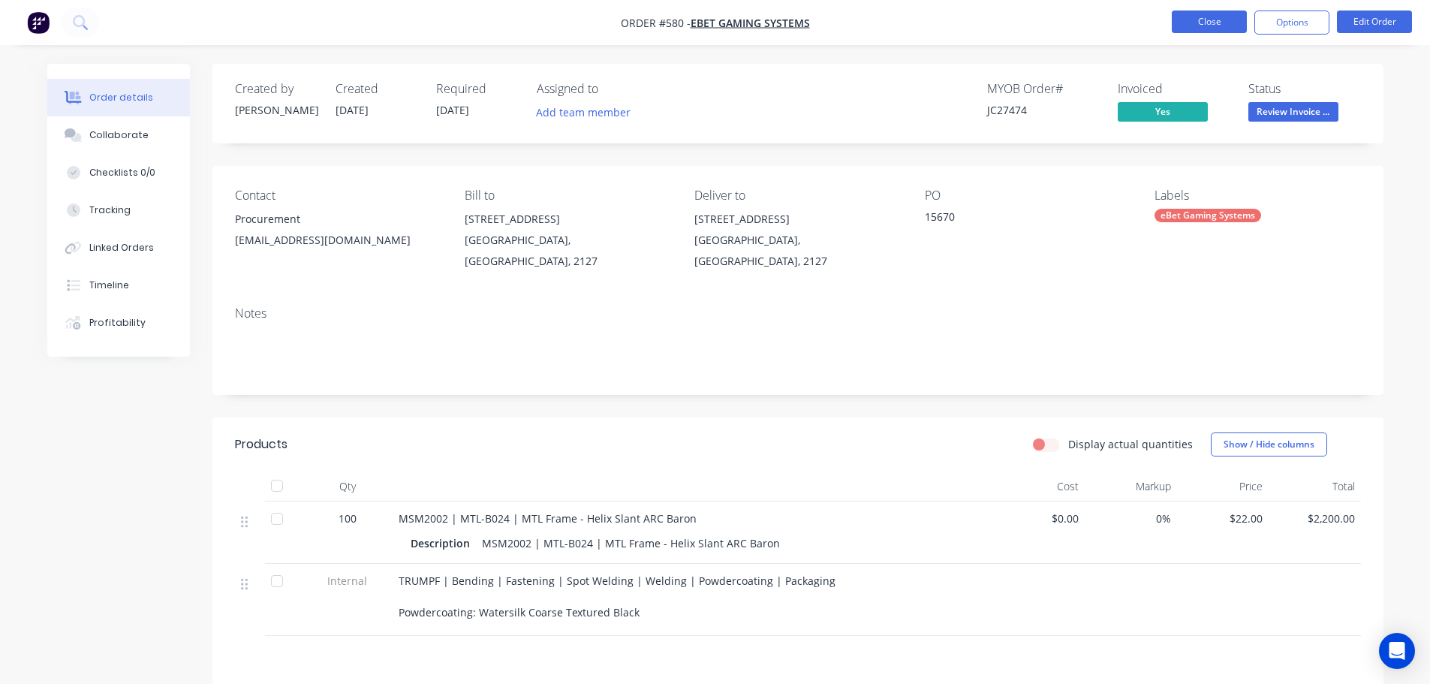
click at [1212, 18] on button "Close" at bounding box center [1209, 22] width 75 height 23
